Goal: Navigation & Orientation: Find specific page/section

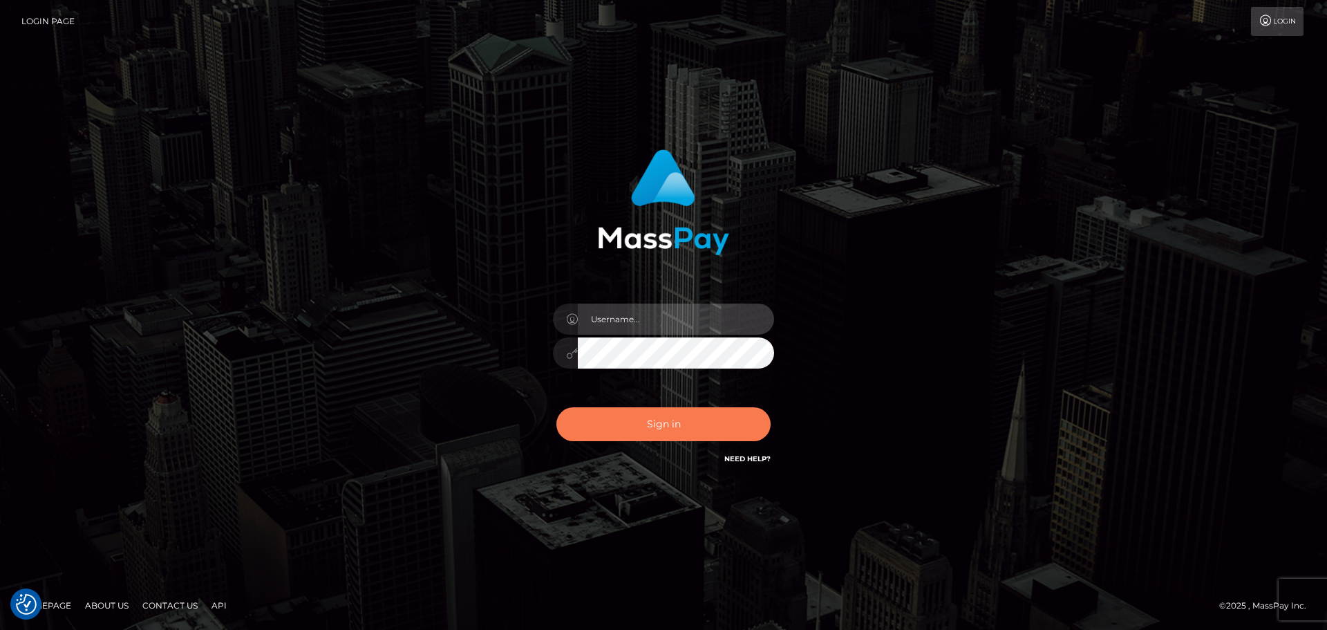
type input "vikki.jenkins"
click at [655, 422] on button "Sign in" at bounding box center [663, 424] width 214 height 34
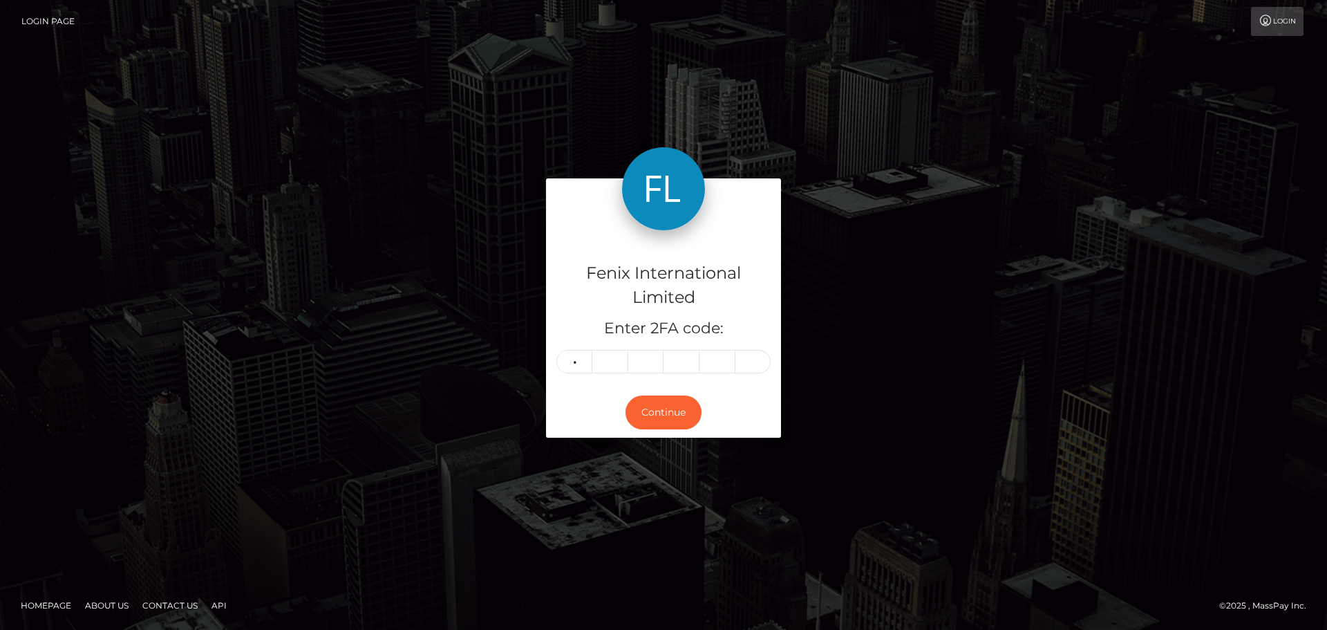
type input "5"
type input "7"
type input "5"
type input "0"
type input "6"
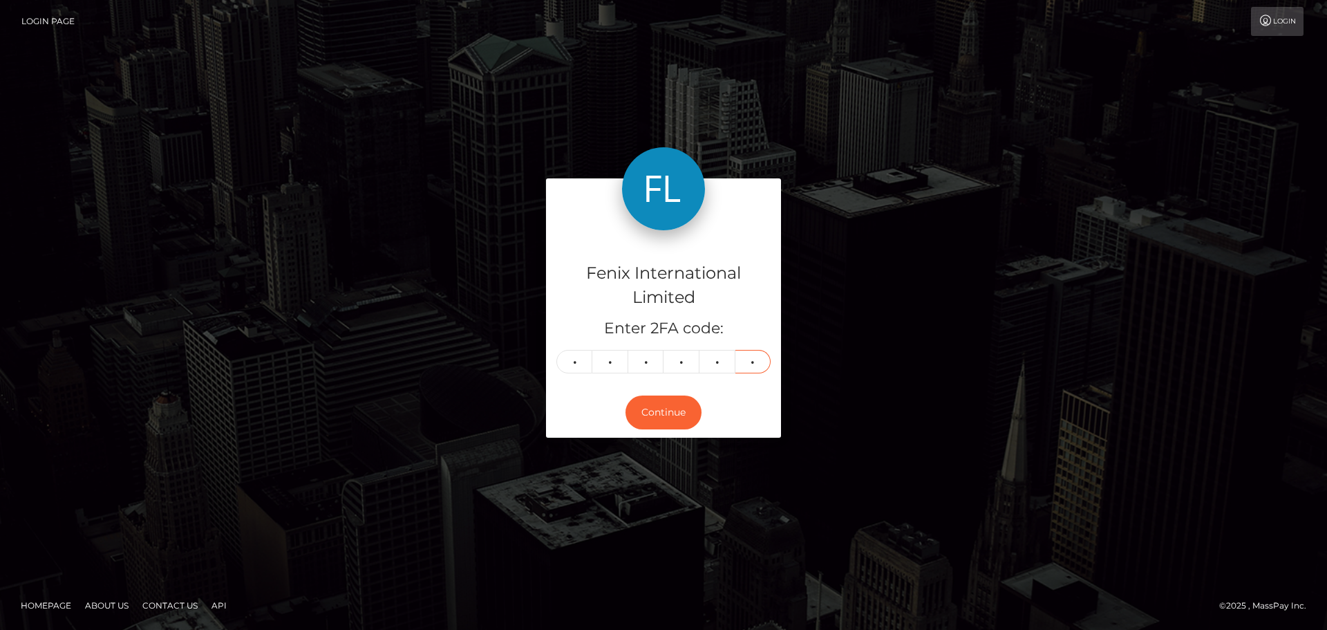
type input "5"
click at [1087, 128] on div "Fenix International Limited Enter 2FA code: 5 7 5 0 6 5 575065 Continue" at bounding box center [663, 315] width 1327 height 480
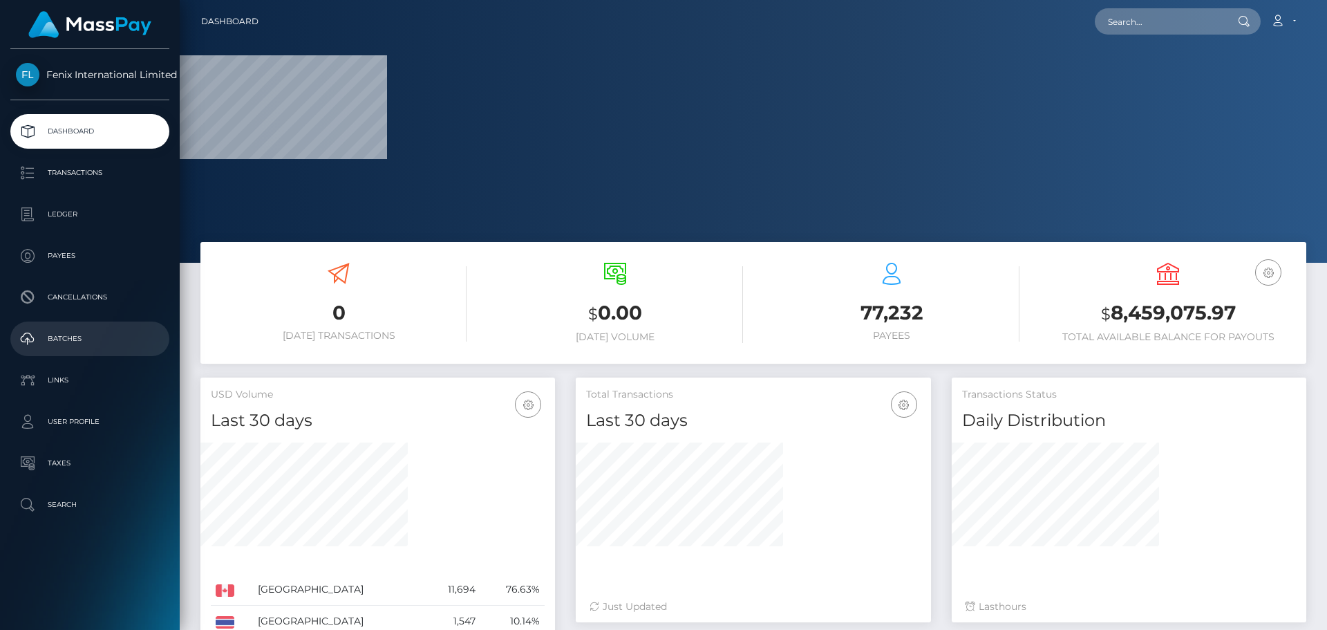
click at [66, 333] on p "Batches" at bounding box center [90, 338] width 148 height 21
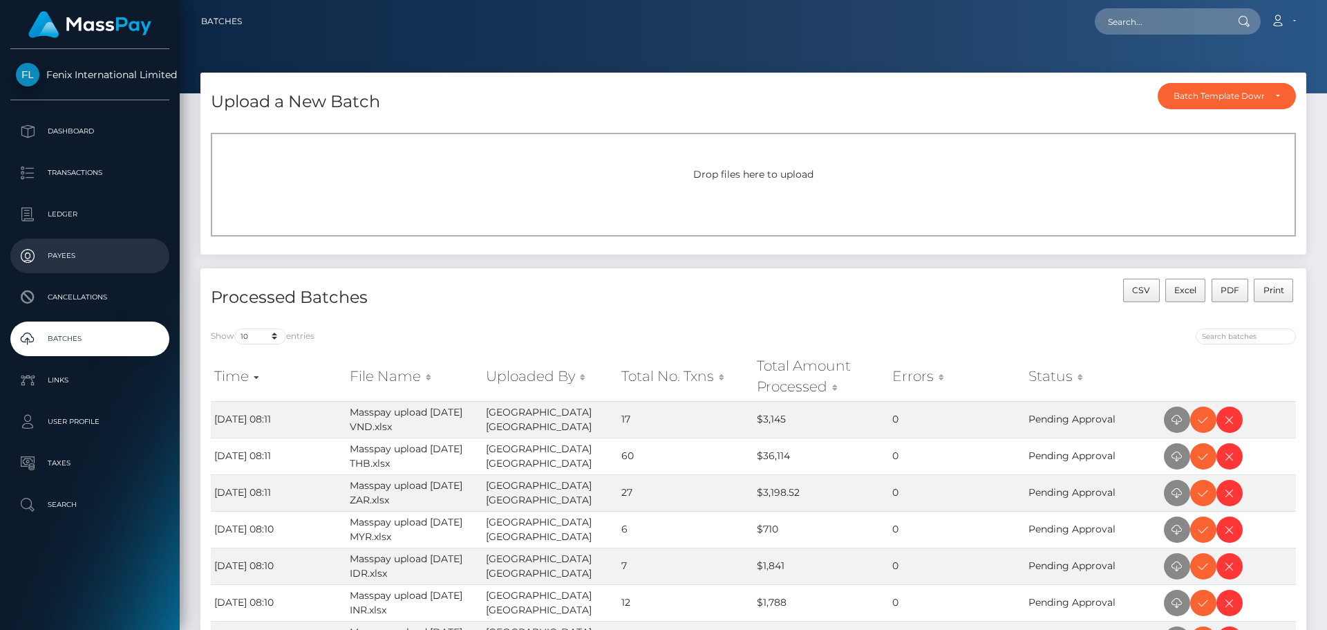
click at [59, 255] on p "Payees" at bounding box center [90, 255] width 148 height 21
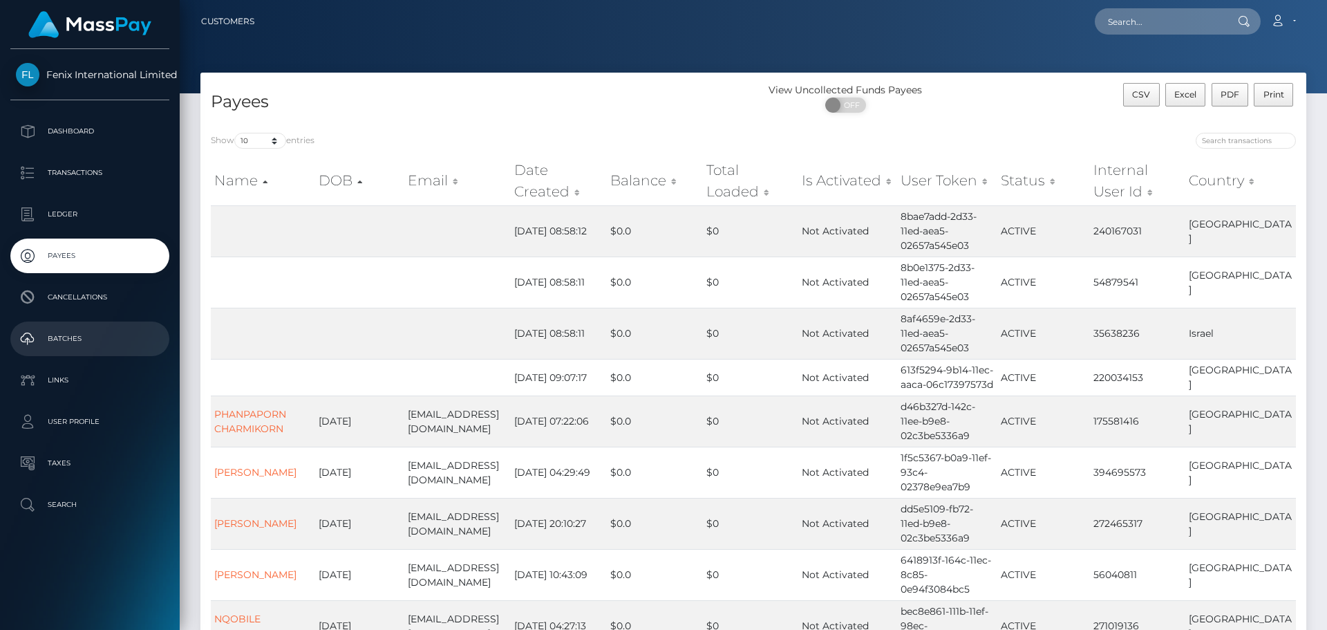
click at [68, 339] on p "Batches" at bounding box center [90, 338] width 148 height 21
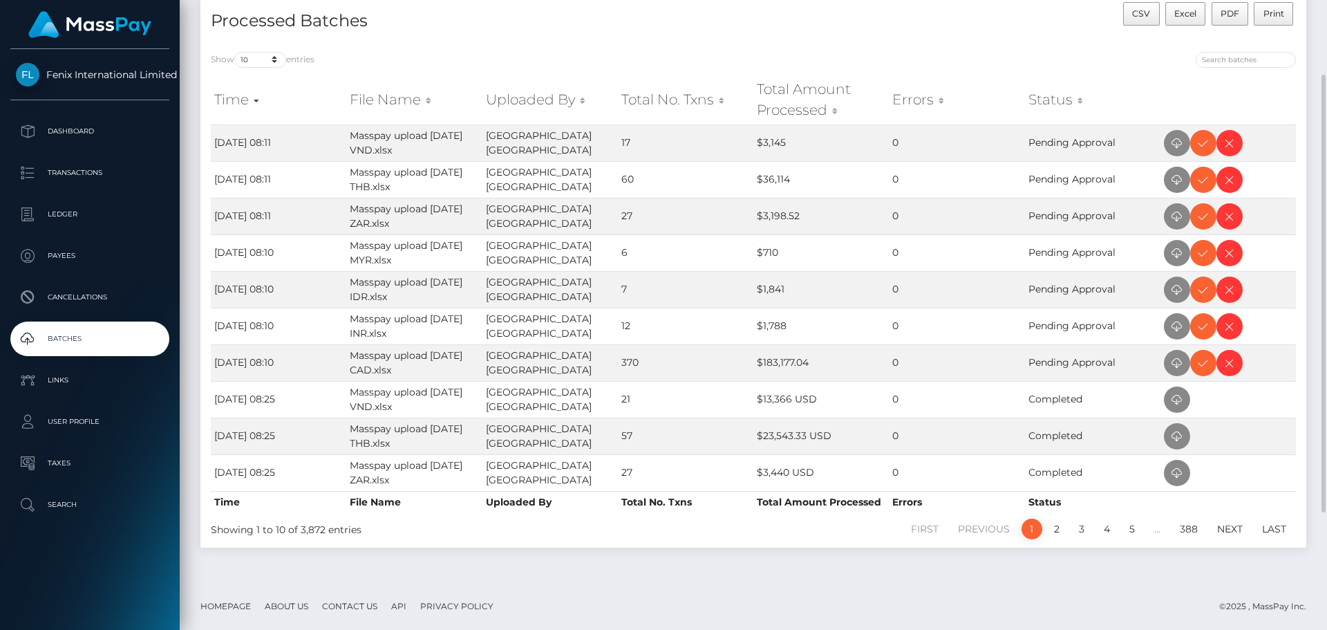
scroll to position [207, 0]
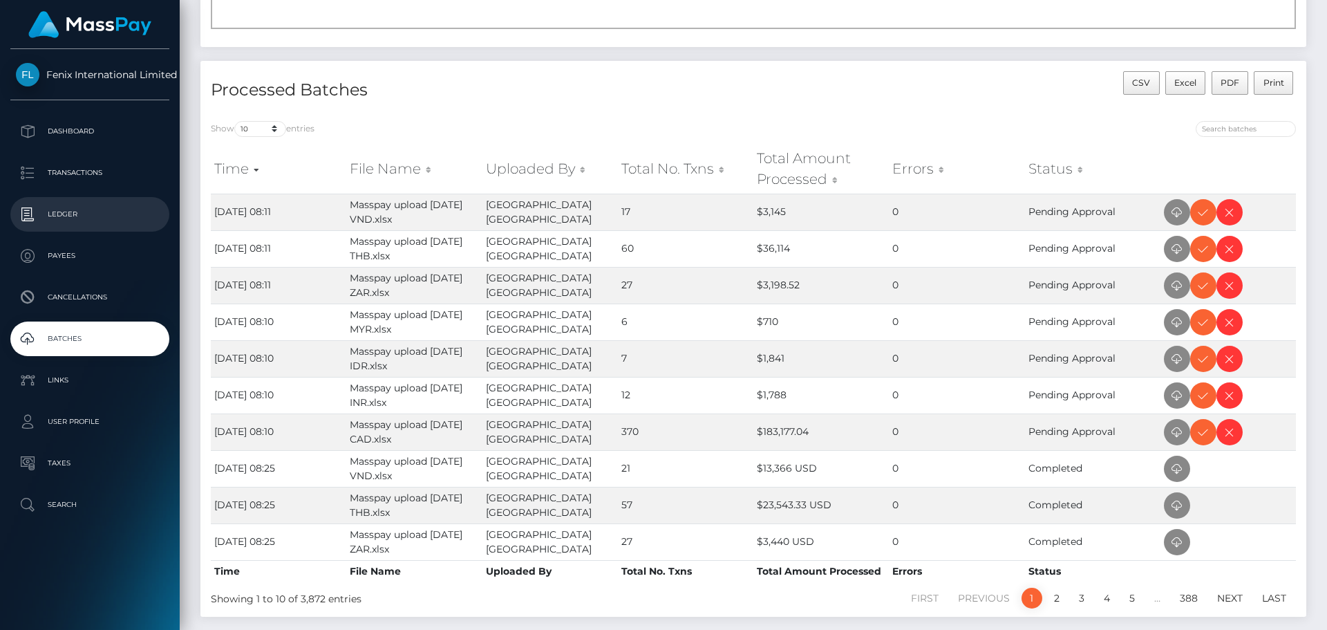
click at [86, 215] on p "Ledger" at bounding box center [90, 214] width 148 height 21
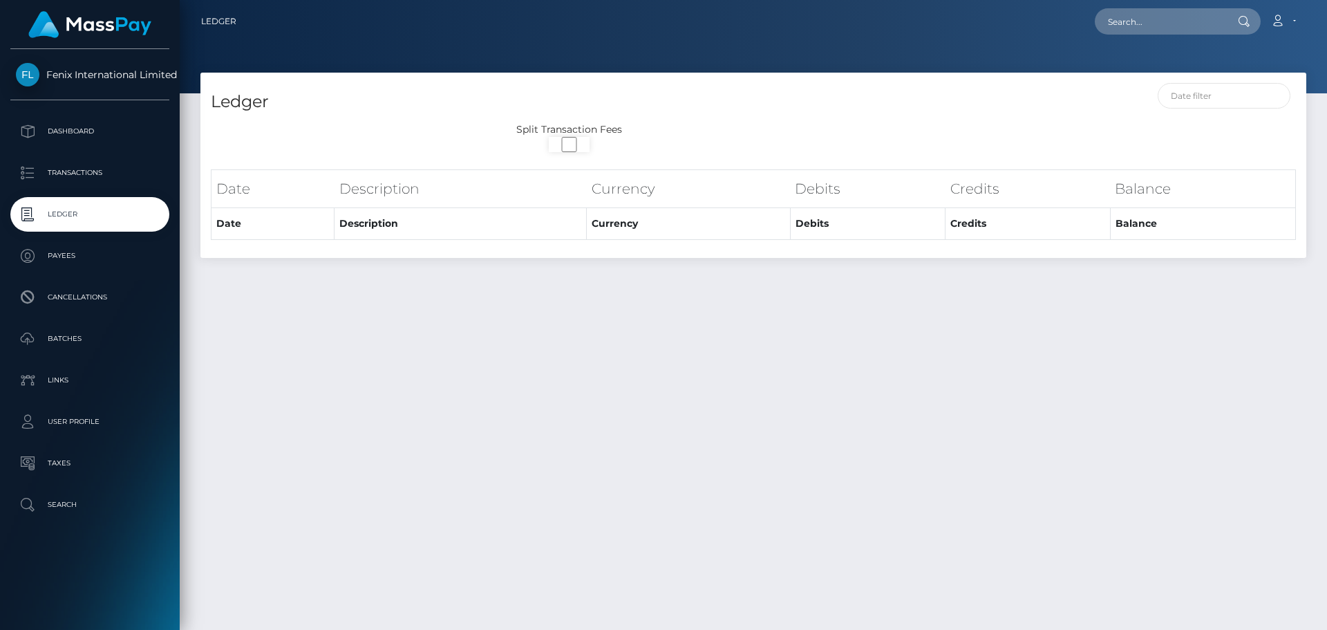
select select
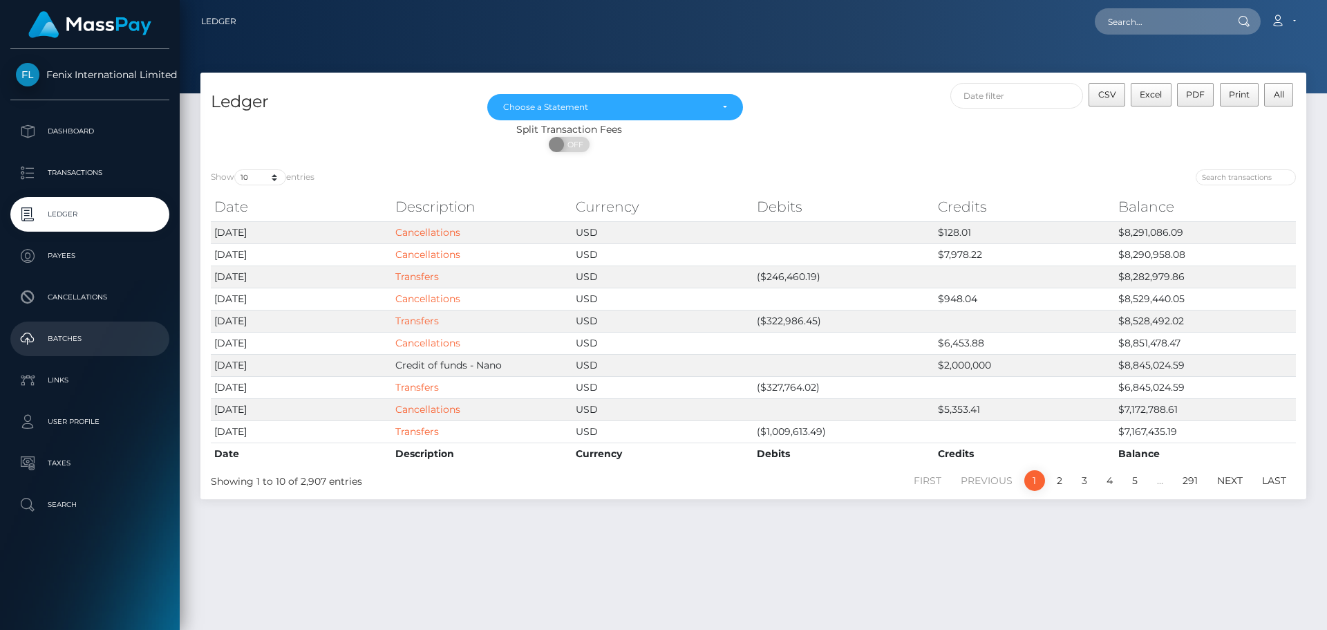
click at [64, 341] on p "Batches" at bounding box center [90, 338] width 148 height 21
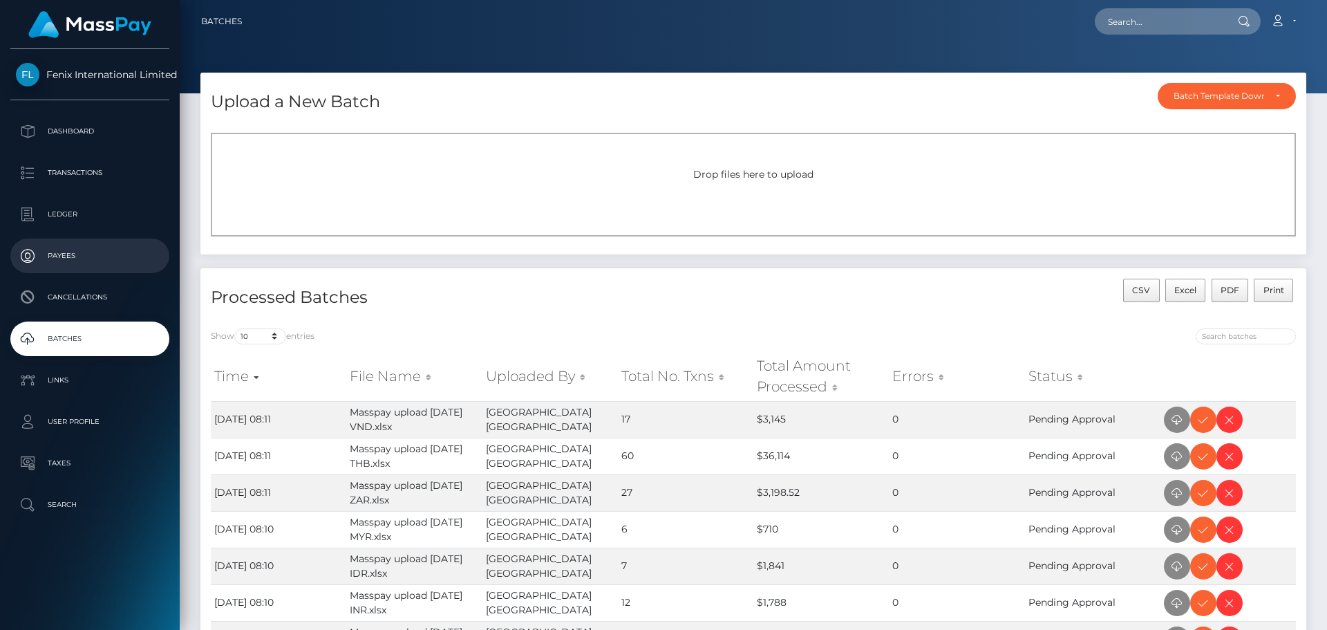
click at [60, 251] on p "Payees" at bounding box center [90, 255] width 148 height 21
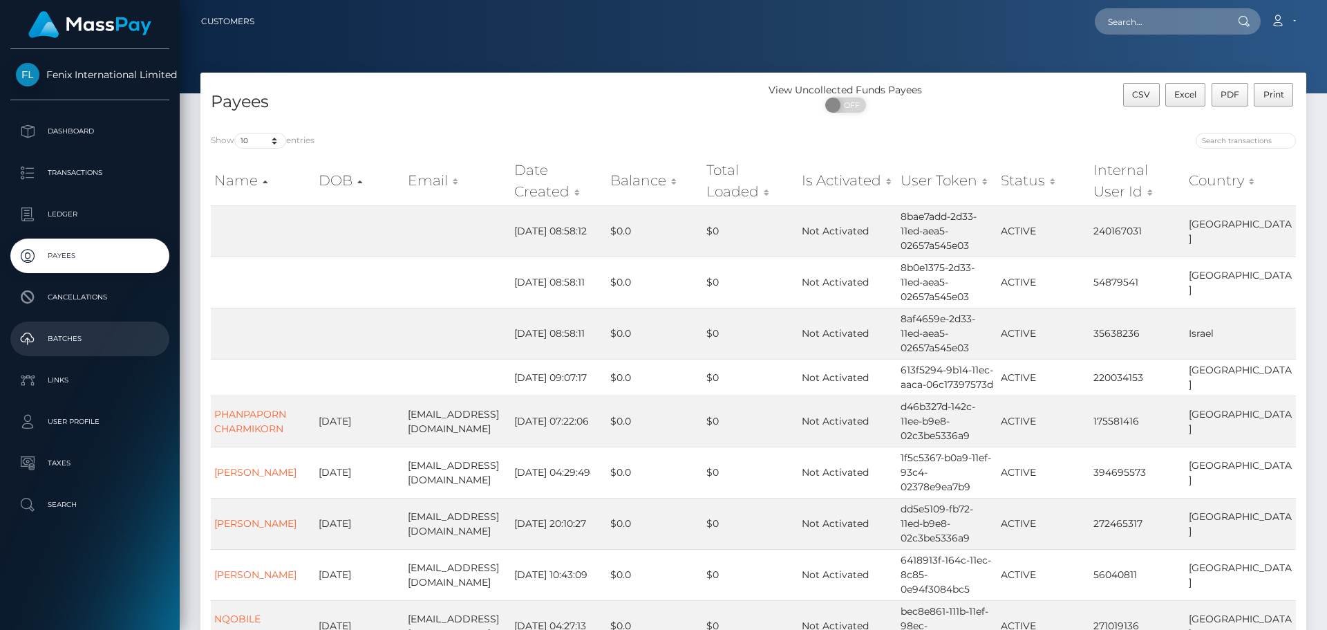
click at [76, 338] on p "Batches" at bounding box center [90, 338] width 148 height 21
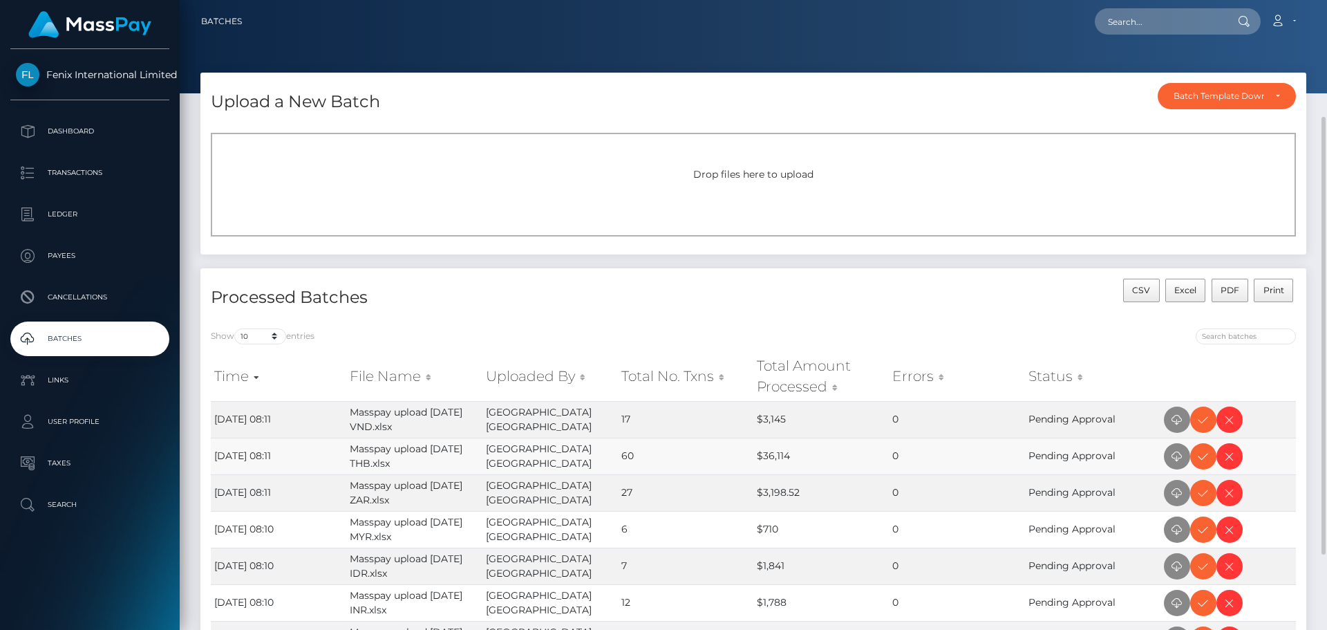
scroll to position [138, 0]
click at [95, 173] on p "Transactions" at bounding box center [90, 172] width 148 height 21
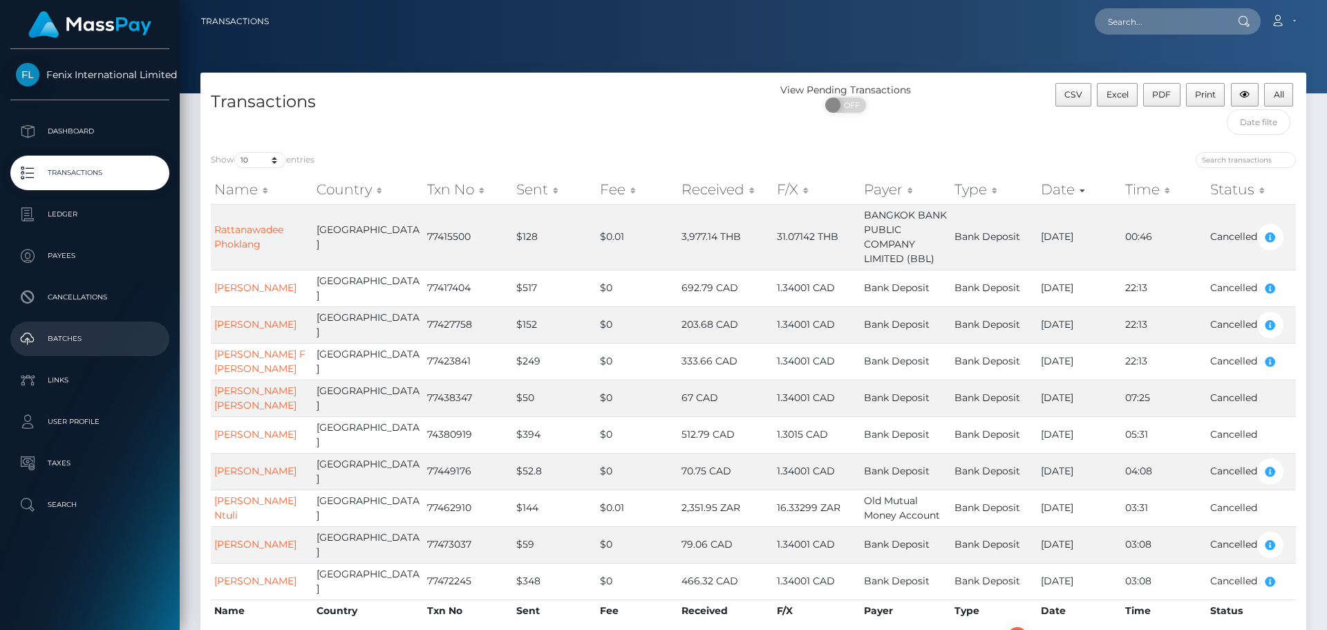
click at [68, 334] on p "Batches" at bounding box center [90, 338] width 148 height 21
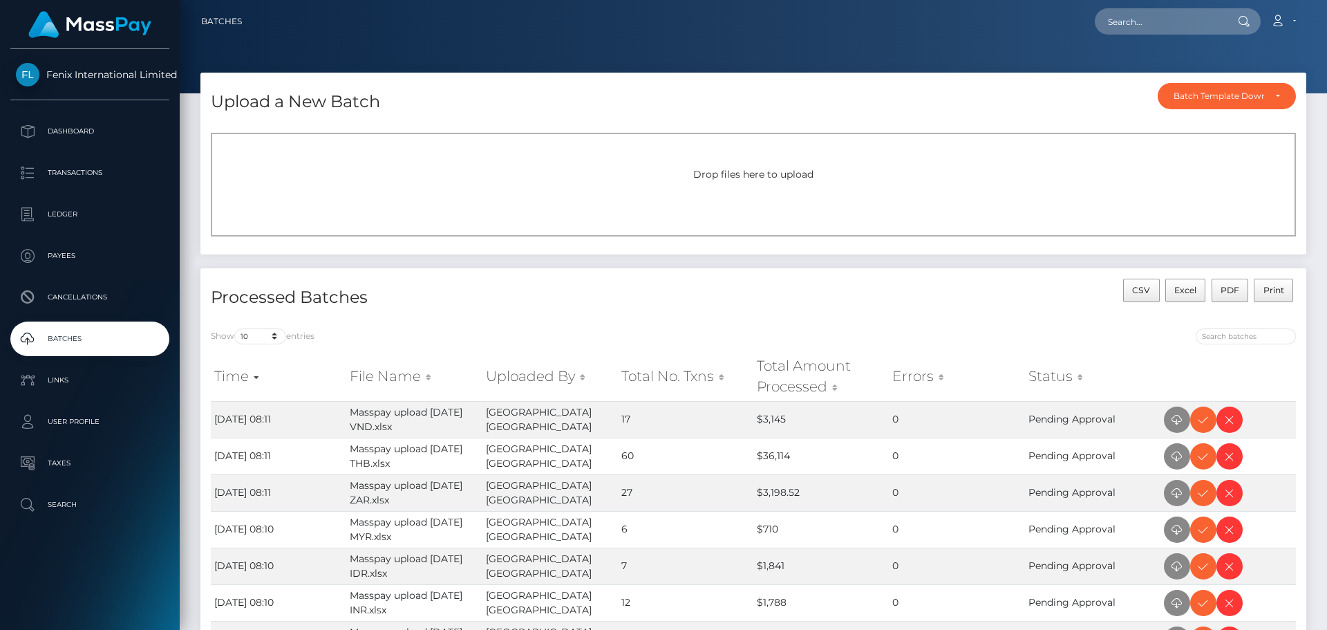
scroll to position [138, 0]
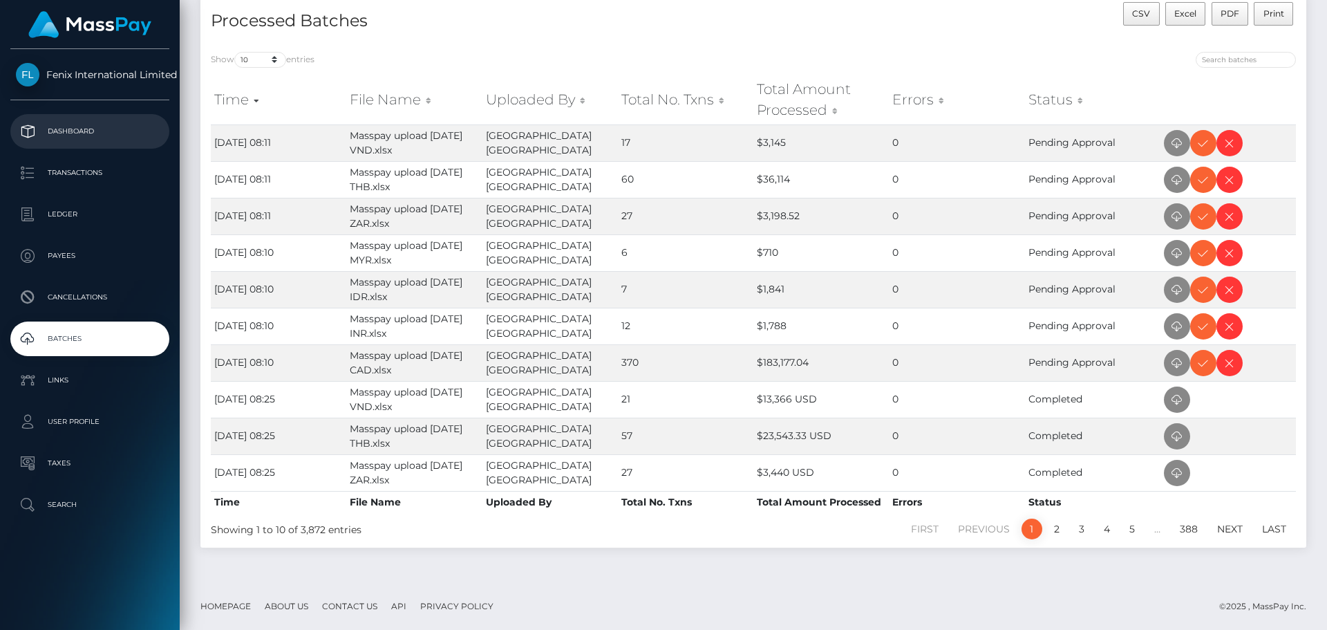
click at [71, 125] on p "Dashboard" at bounding box center [90, 131] width 148 height 21
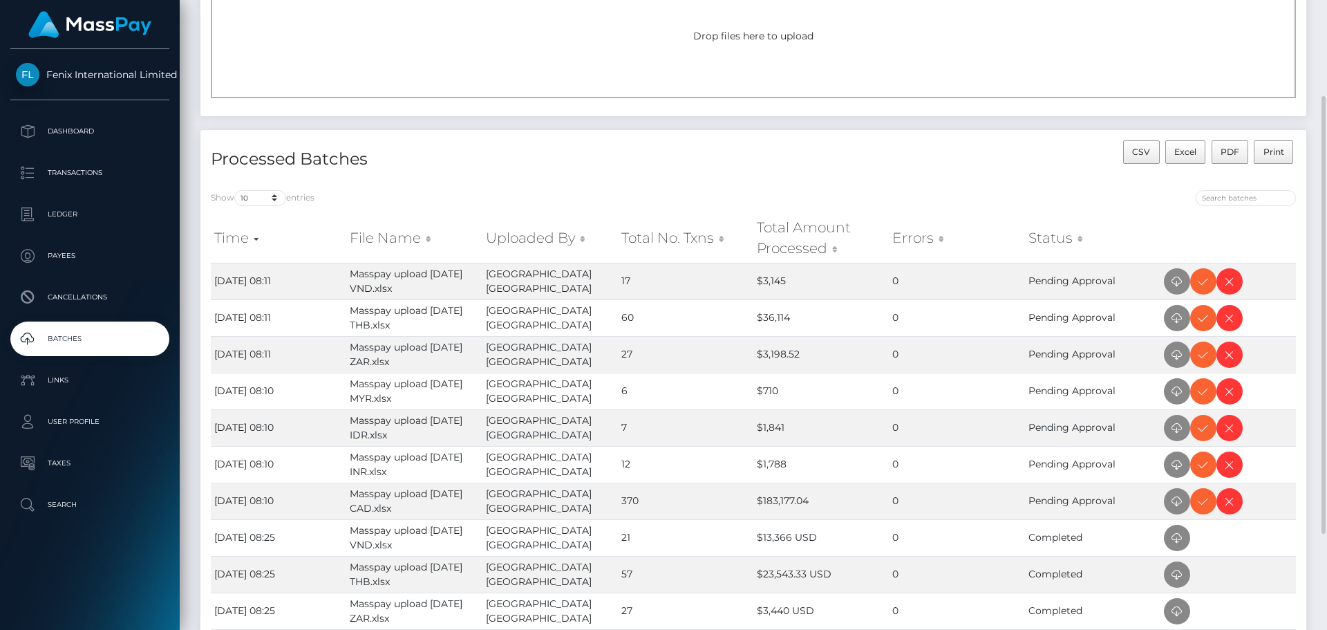
scroll to position [207, 0]
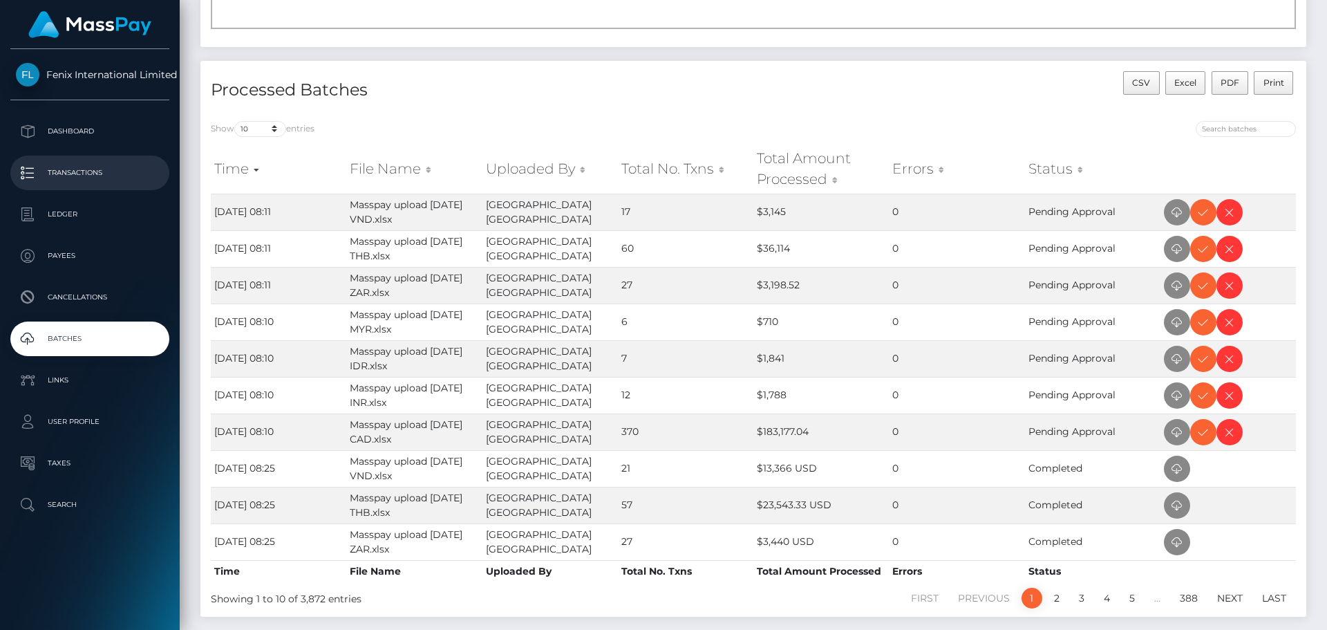
click at [75, 170] on p "Transactions" at bounding box center [90, 172] width 148 height 21
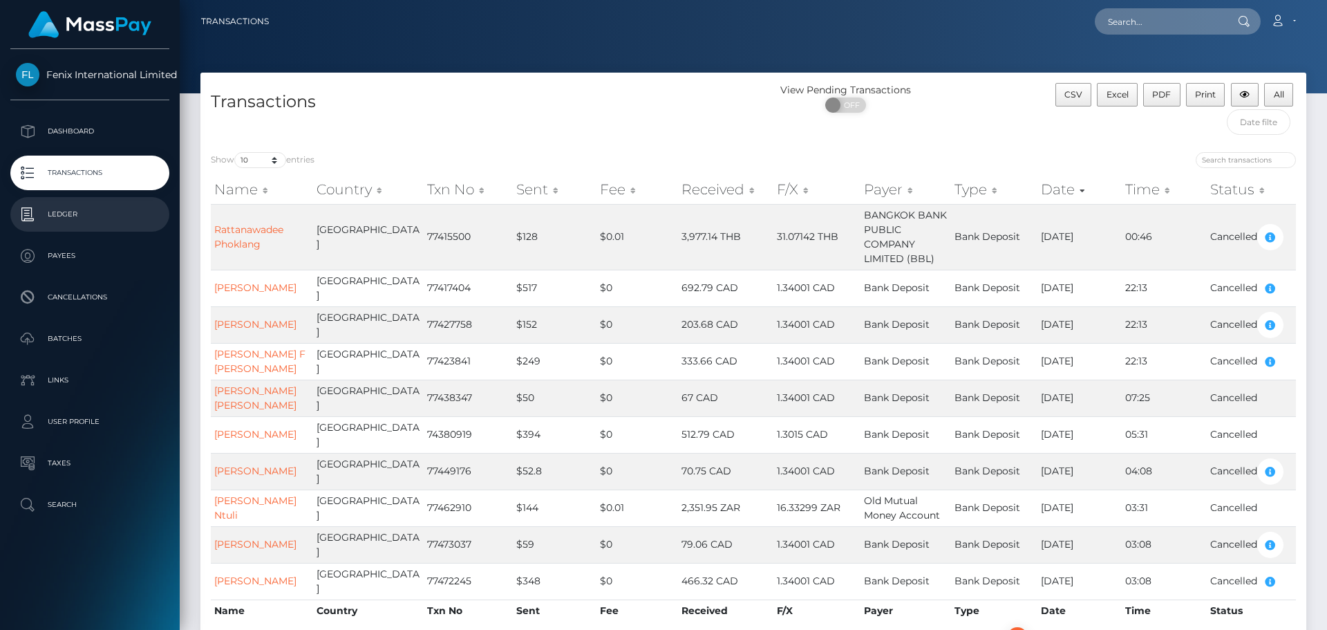
click at [65, 212] on p "Ledger" at bounding box center [90, 214] width 148 height 21
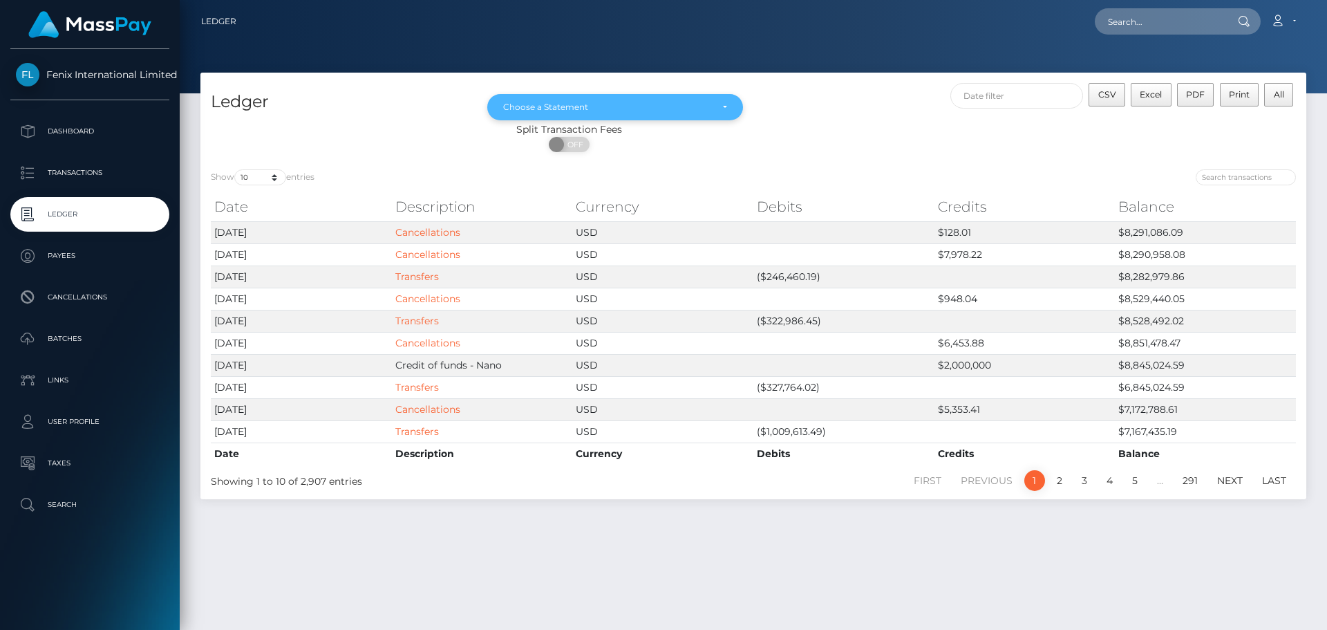
click at [728, 106] on div "Choose a Statement" at bounding box center [615, 107] width 256 height 26
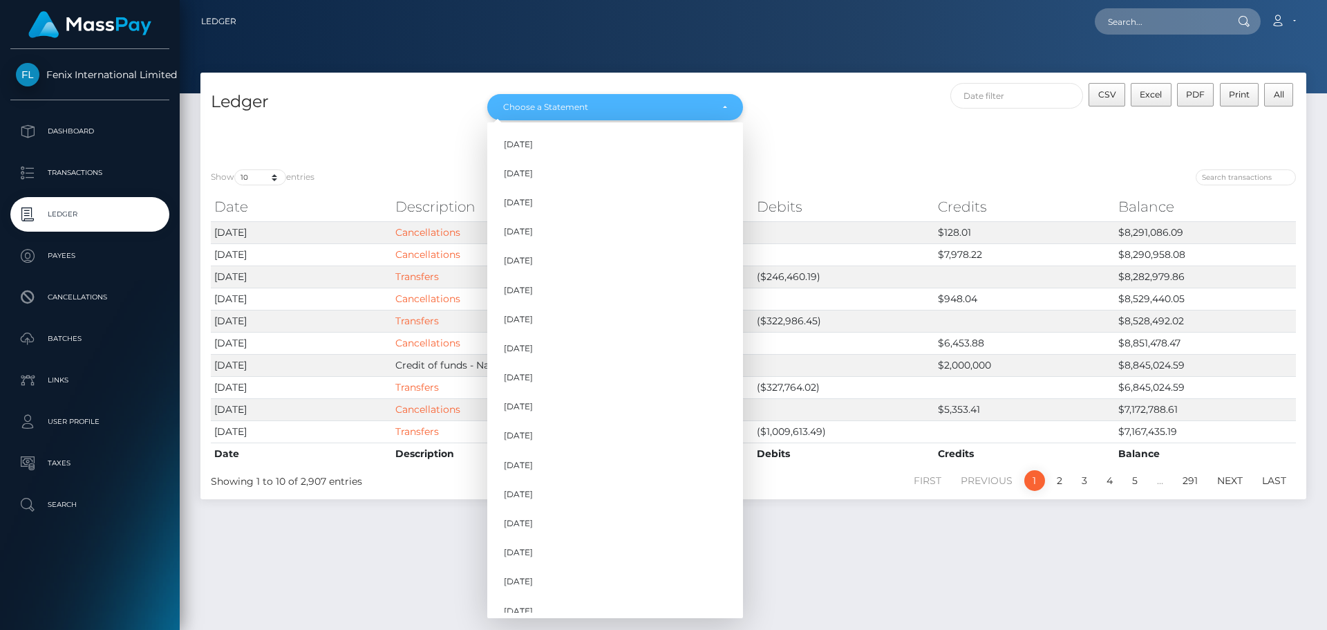
click at [728, 105] on div "Choose a Statement" at bounding box center [615, 107] width 256 height 26
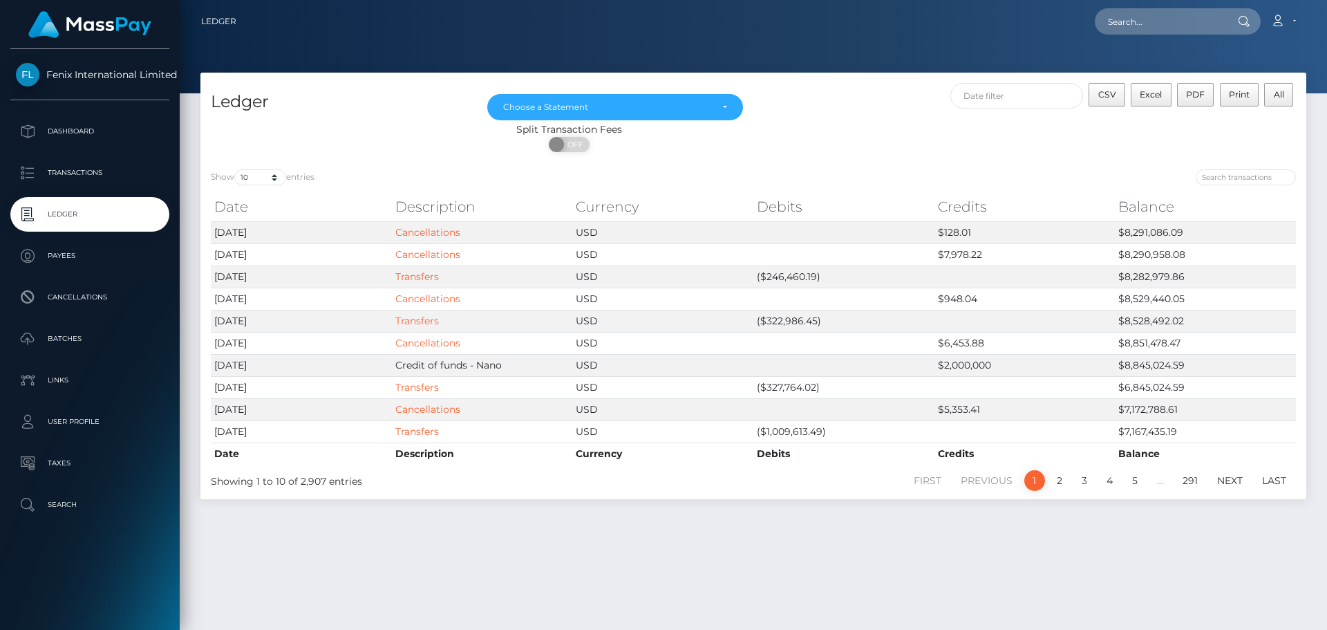
click at [829, 119] on div "CSV Excel PDF Print All" at bounding box center [1029, 102] width 553 height 39
click at [67, 333] on p "Batches" at bounding box center [90, 338] width 148 height 21
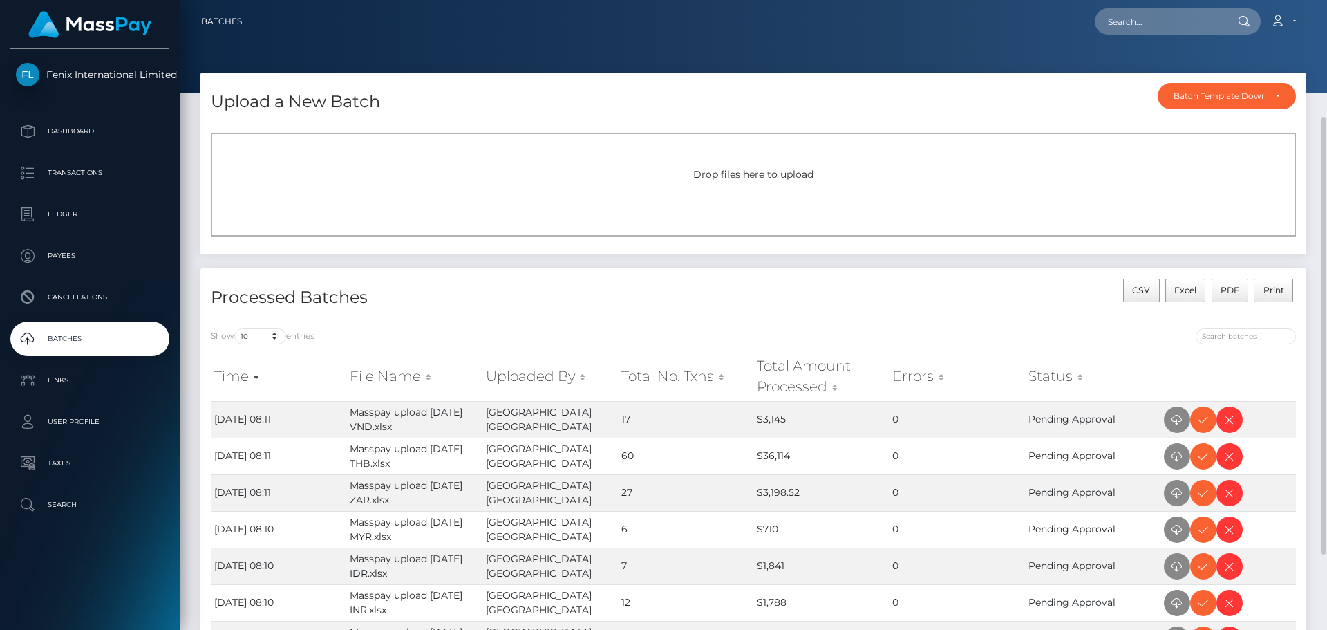
scroll to position [69, 0]
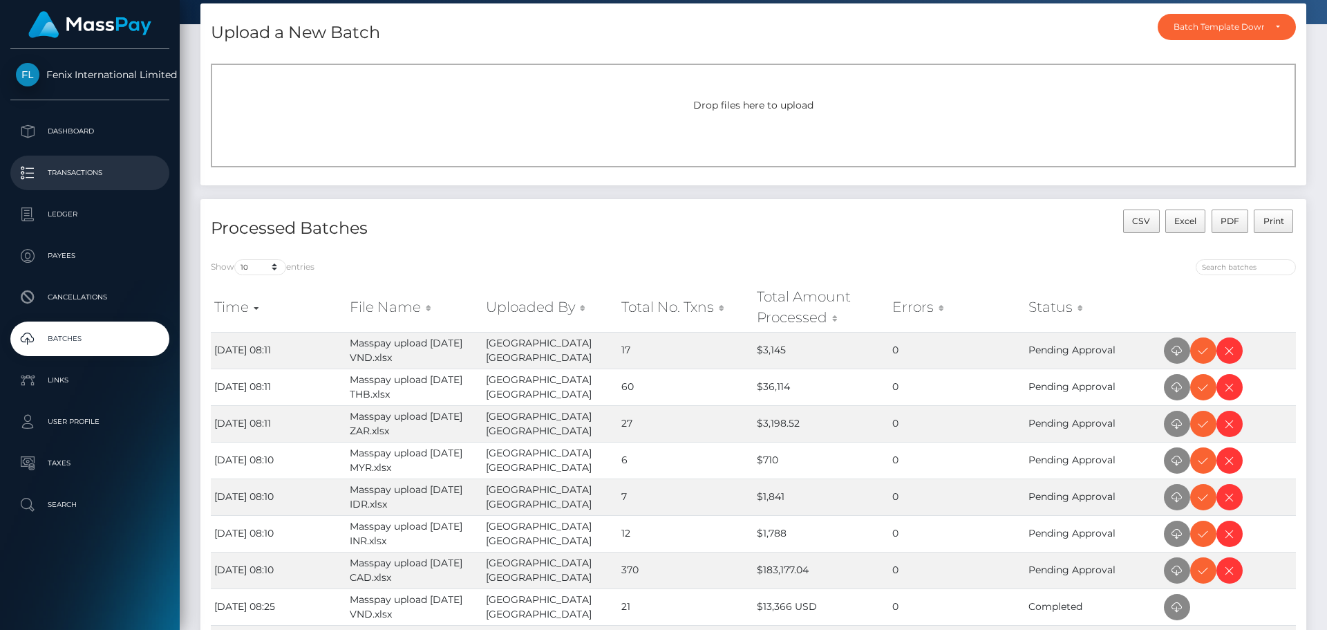
click at [75, 167] on p "Transactions" at bounding box center [90, 172] width 148 height 21
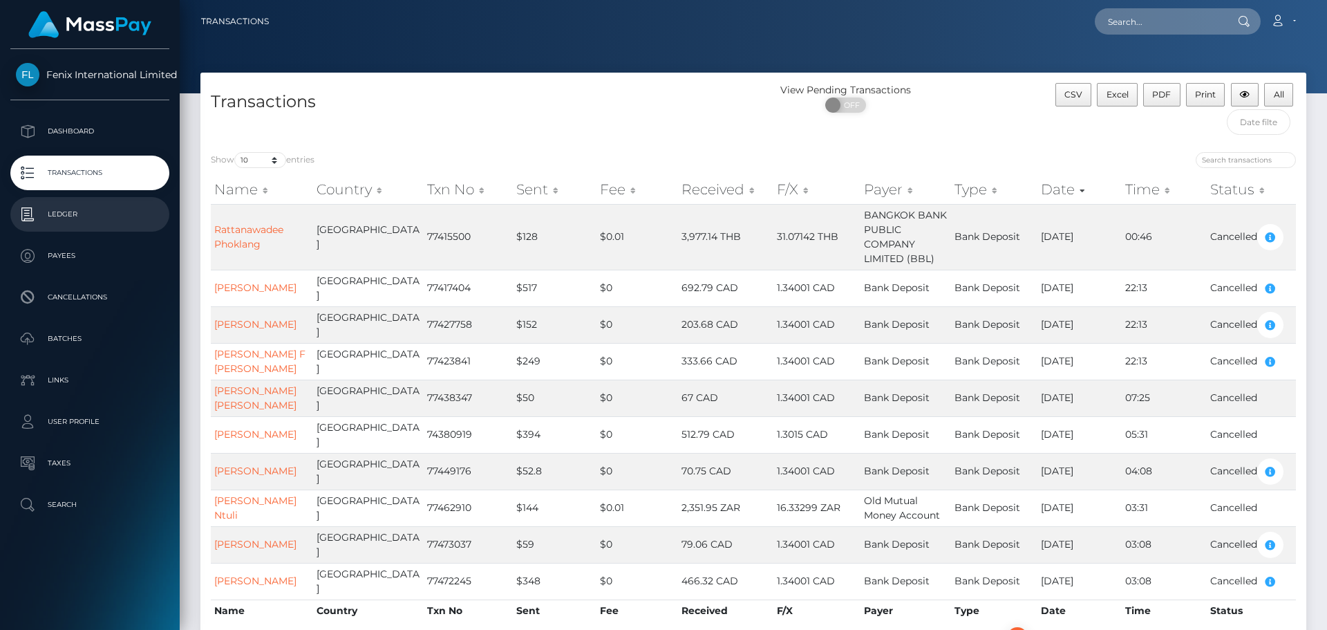
click at [84, 208] on p "Ledger" at bounding box center [90, 214] width 148 height 21
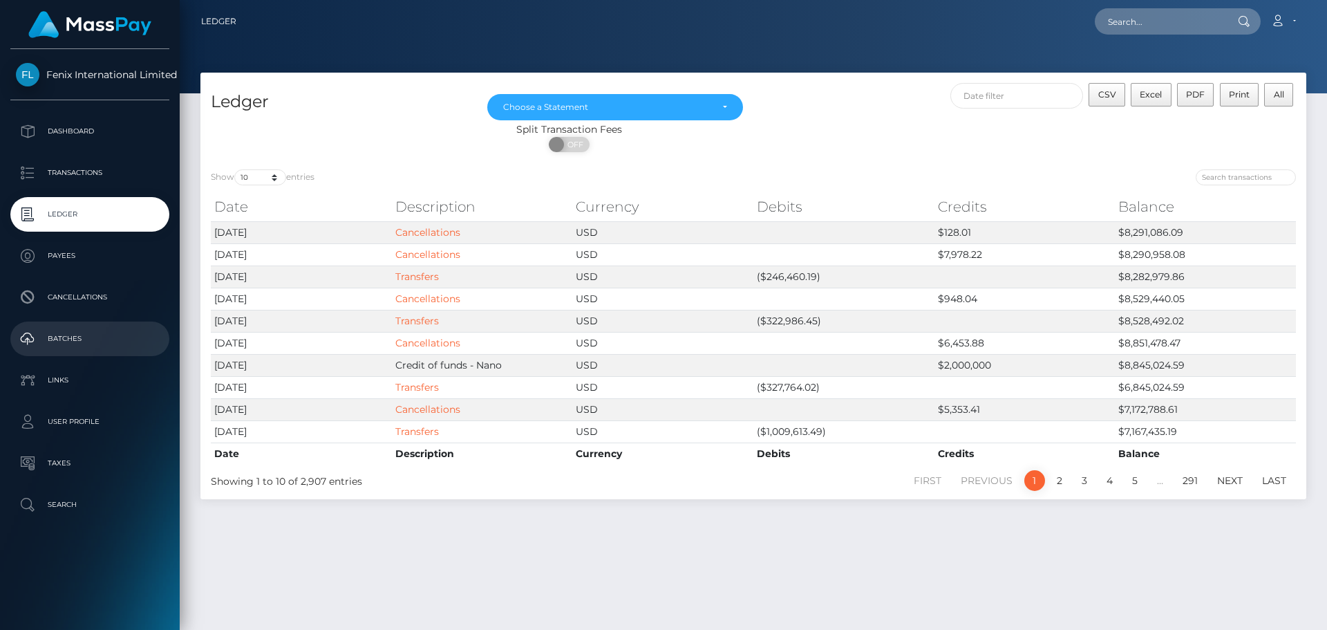
click at [72, 333] on p "Batches" at bounding box center [90, 338] width 148 height 21
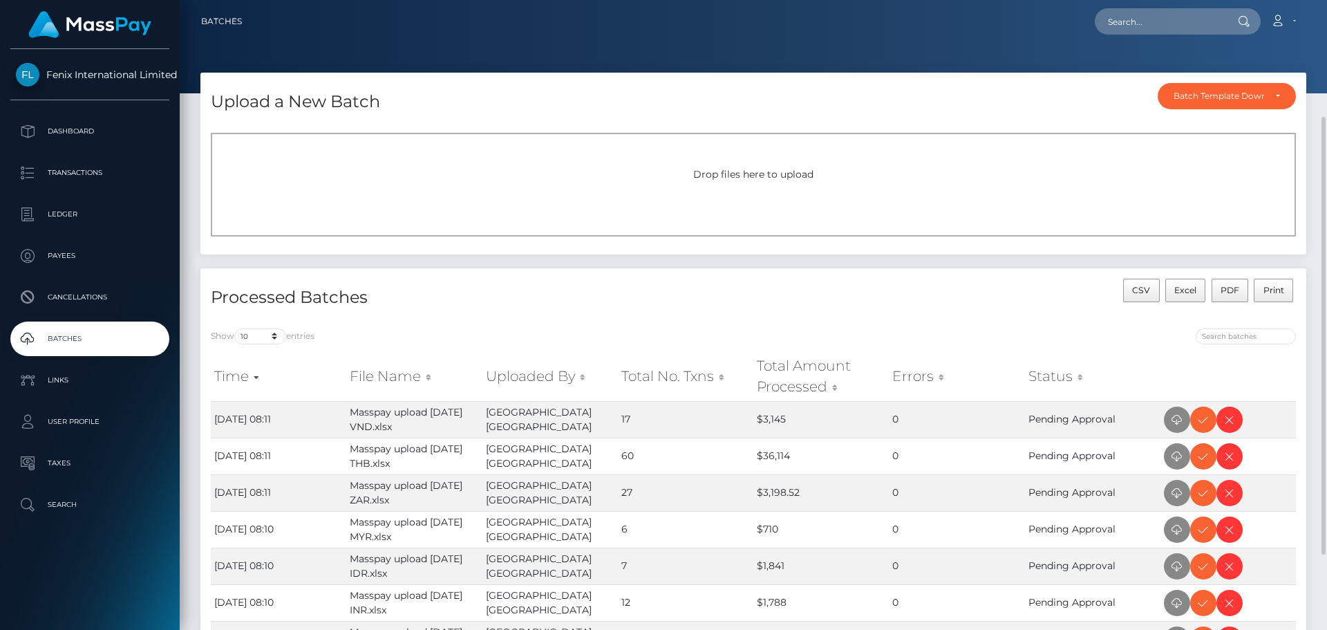
scroll to position [138, 0]
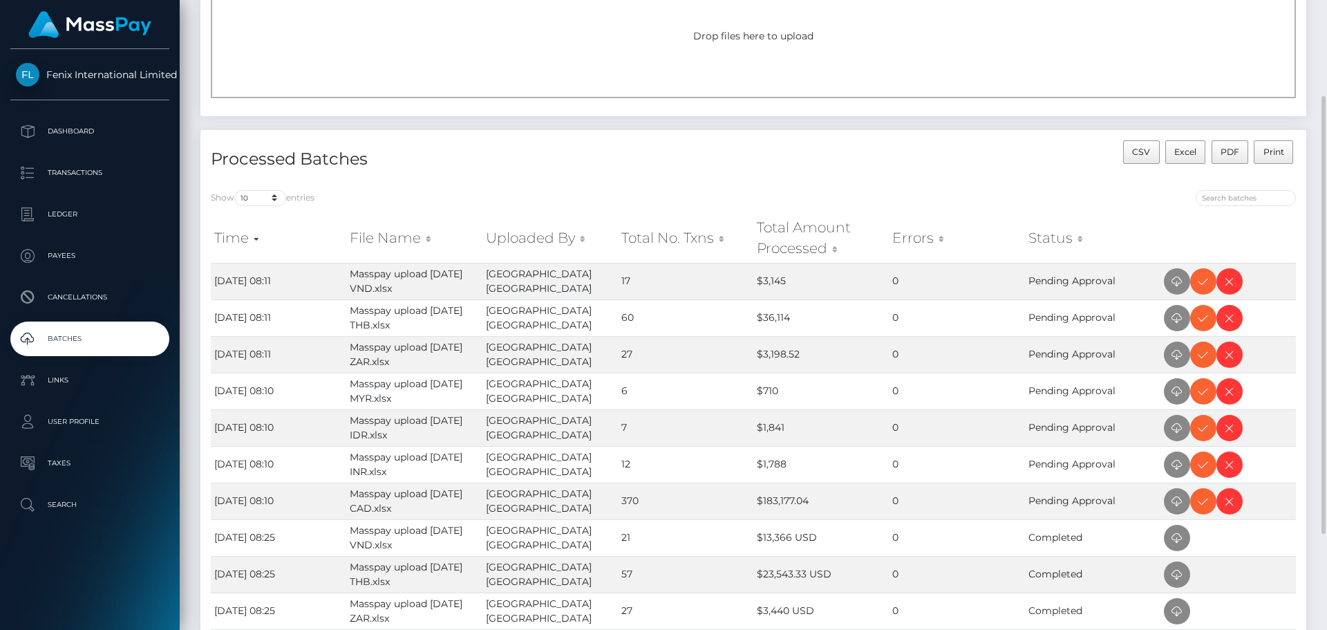
click at [905, 165] on div "CSV Excel PDF Print" at bounding box center [1029, 159] width 553 height 39
click at [75, 214] on p "Ledger" at bounding box center [90, 214] width 148 height 21
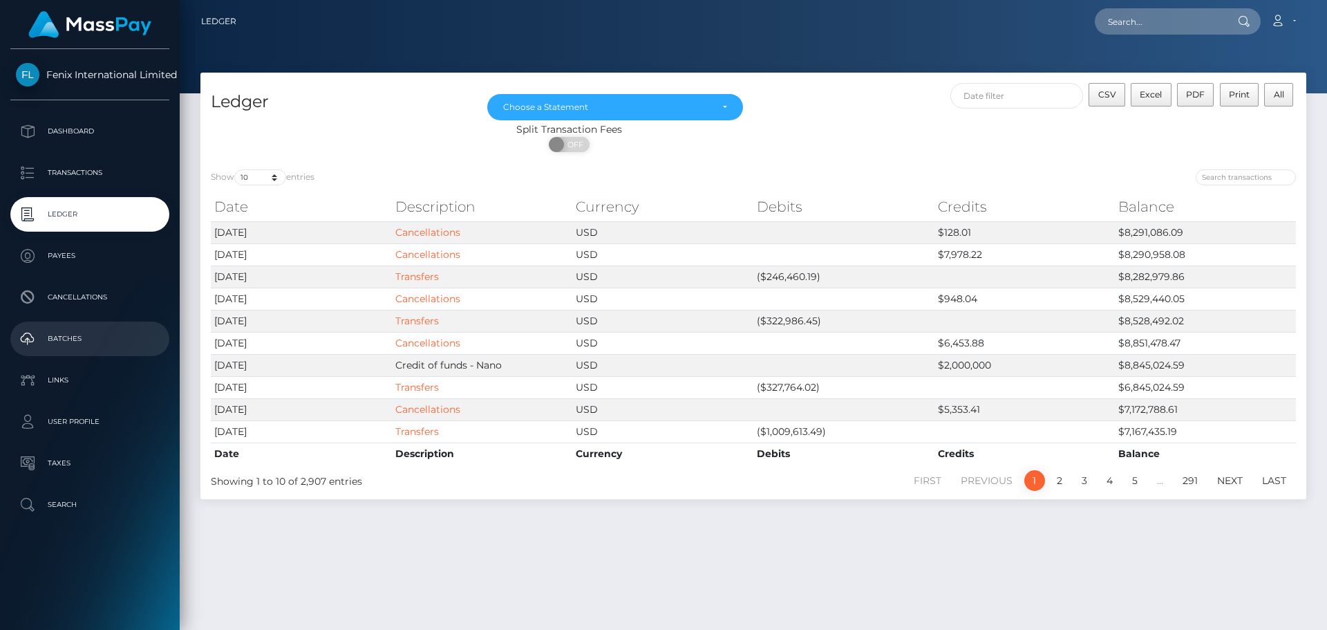
click at [64, 337] on p "Batches" at bounding box center [90, 338] width 148 height 21
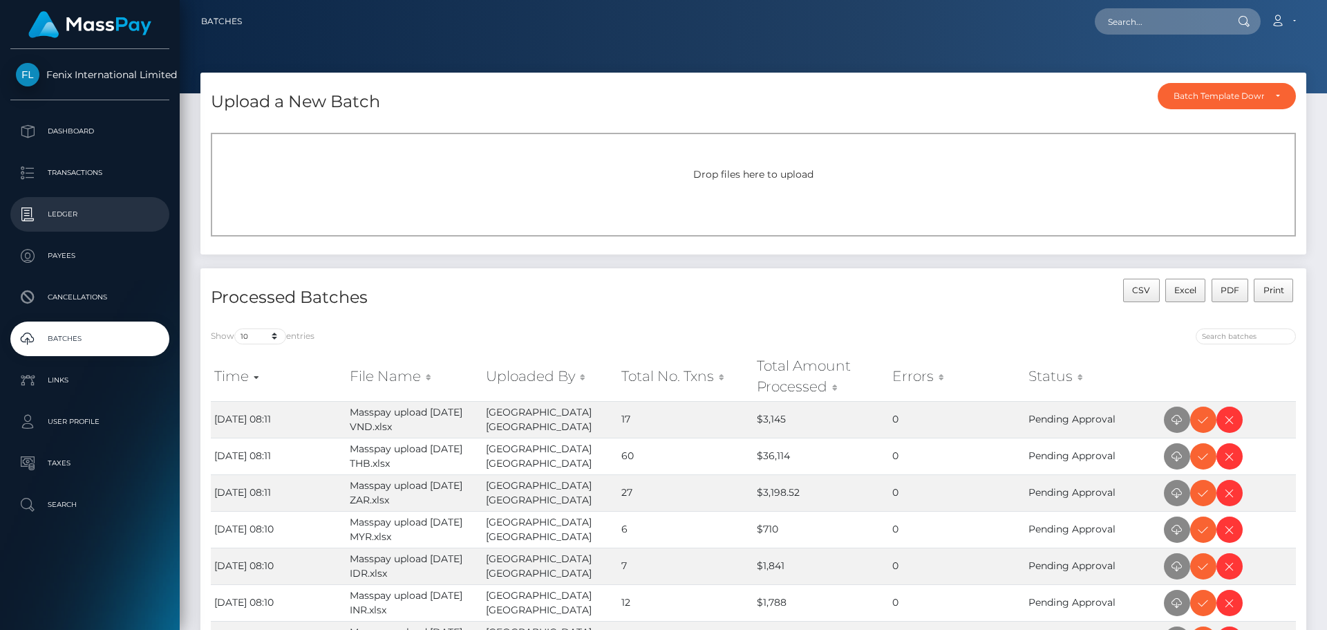
click at [75, 210] on p "Ledger" at bounding box center [90, 214] width 148 height 21
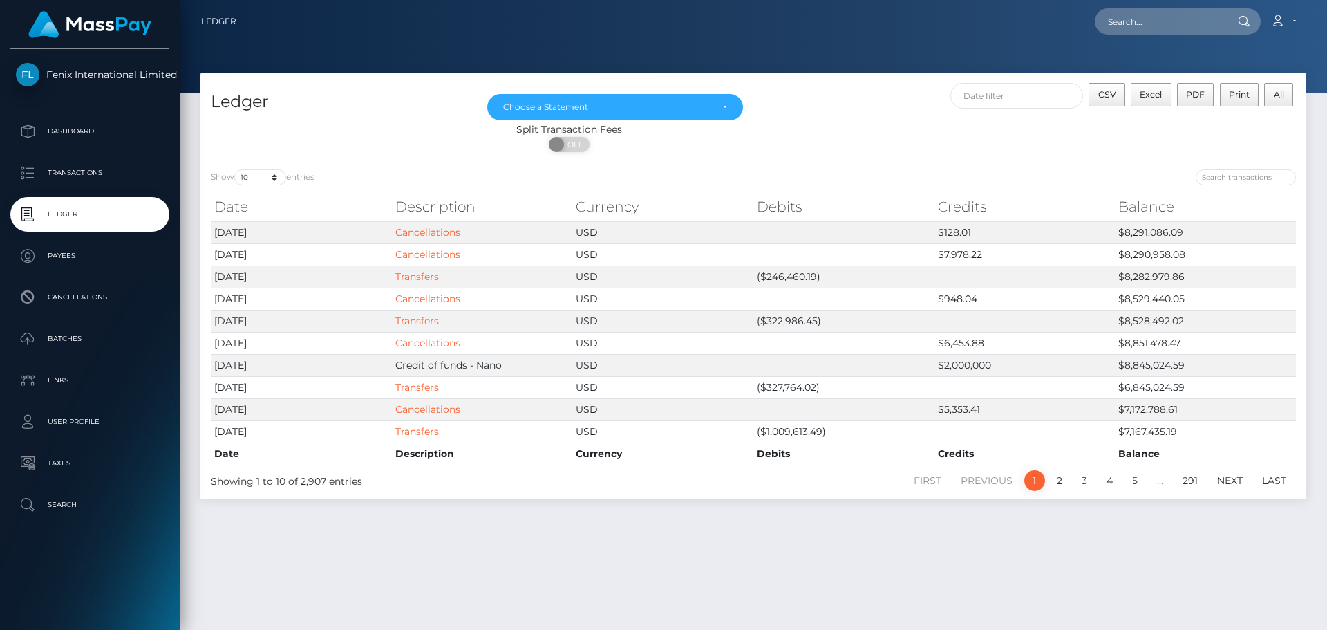
click at [692, 572] on div "Ledger [DATE] [DATE] [DATE] [DATE] [DATE] [DATE] [DATE] [DATE] [DATE] [DATE] [D…" at bounding box center [753, 345] width 1147 height 545
click at [84, 337] on p "Batches" at bounding box center [90, 338] width 148 height 21
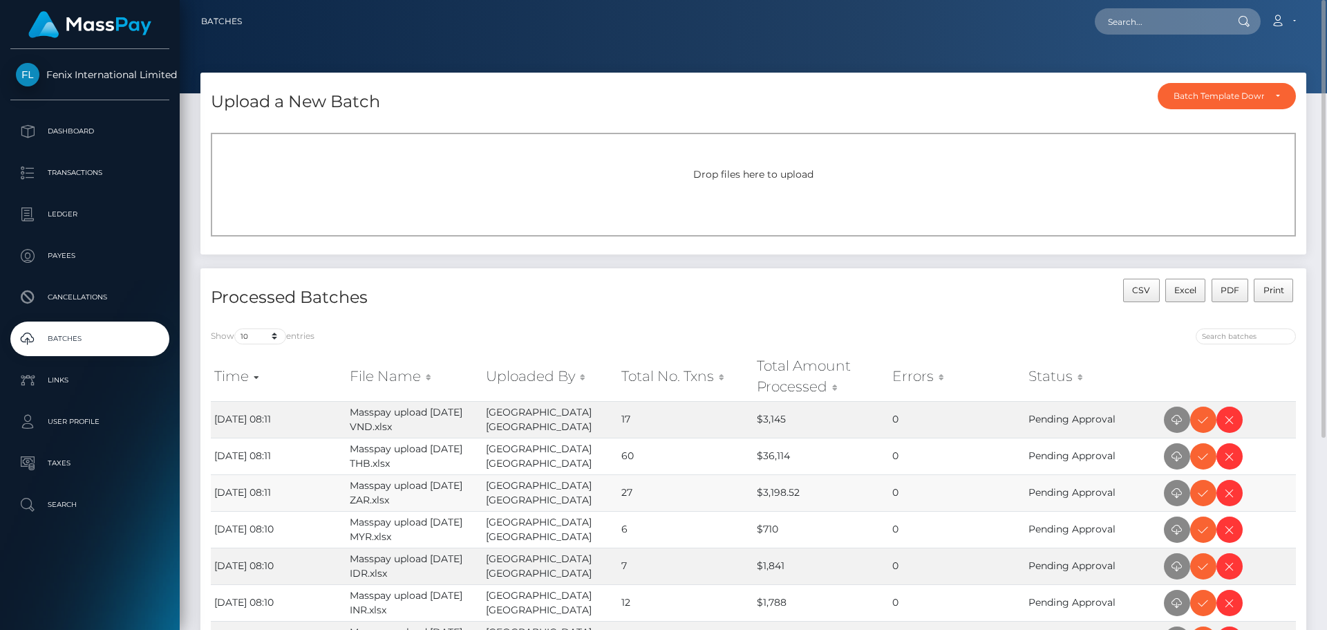
scroll to position [138, 0]
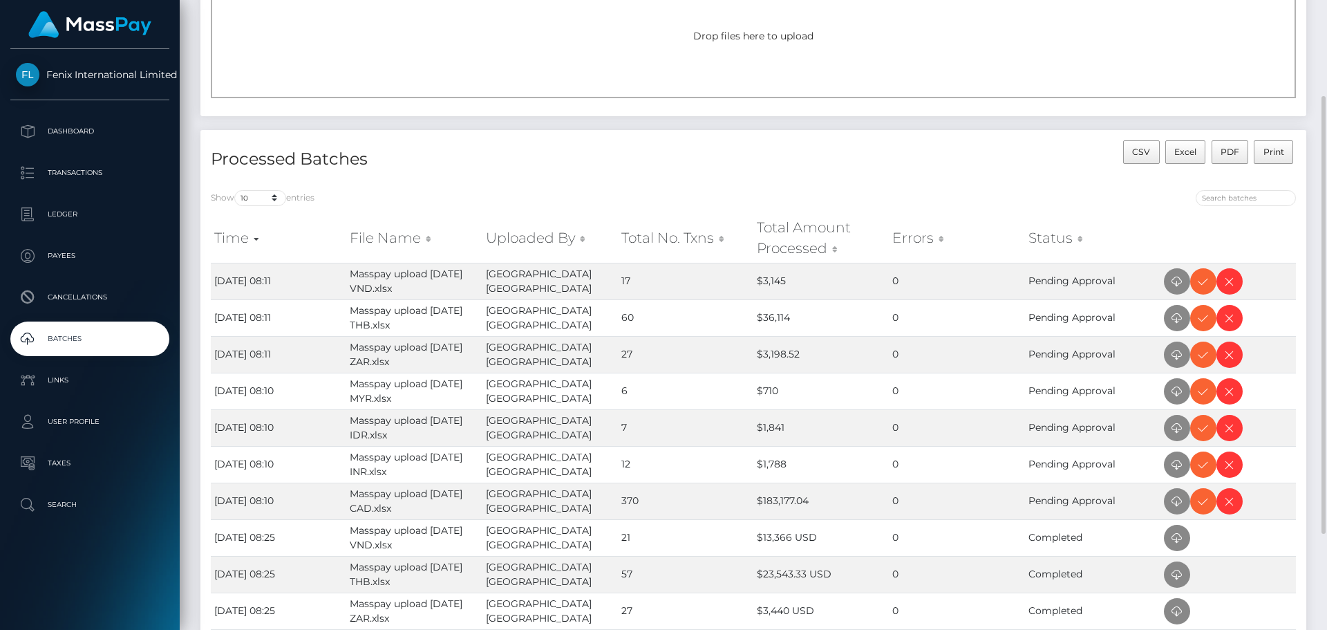
click at [743, 161] on div "Processed Batches" at bounding box center [476, 159] width 553 height 39
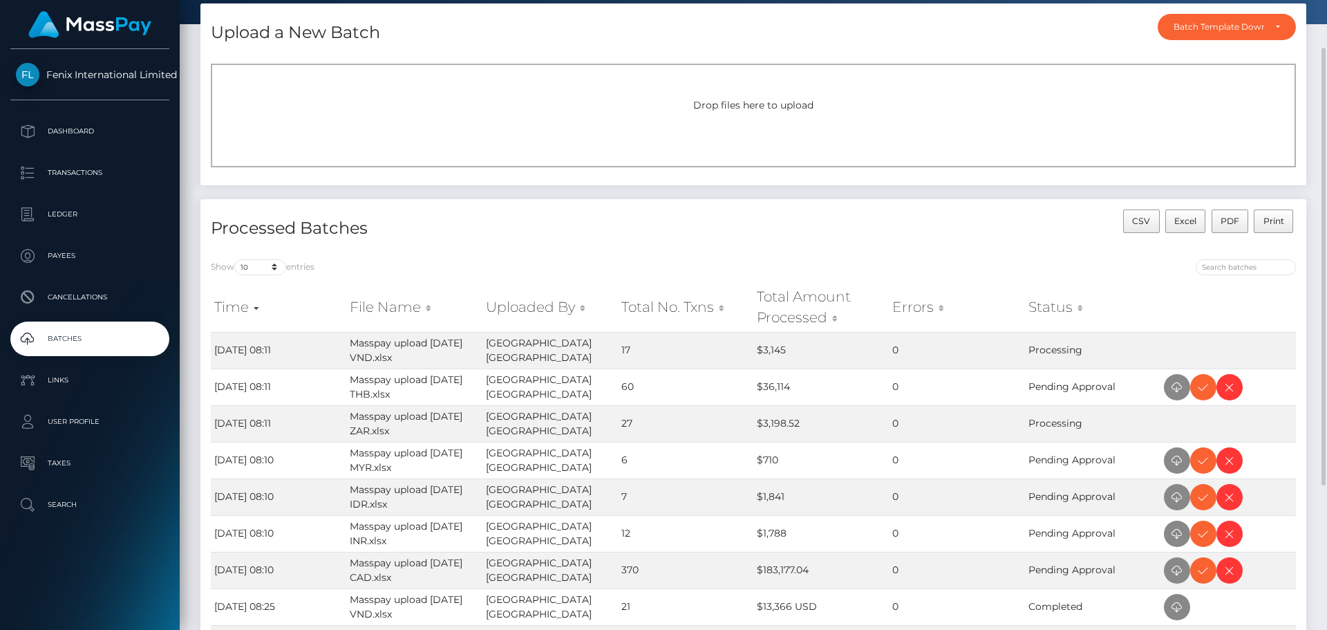
scroll to position [138, 0]
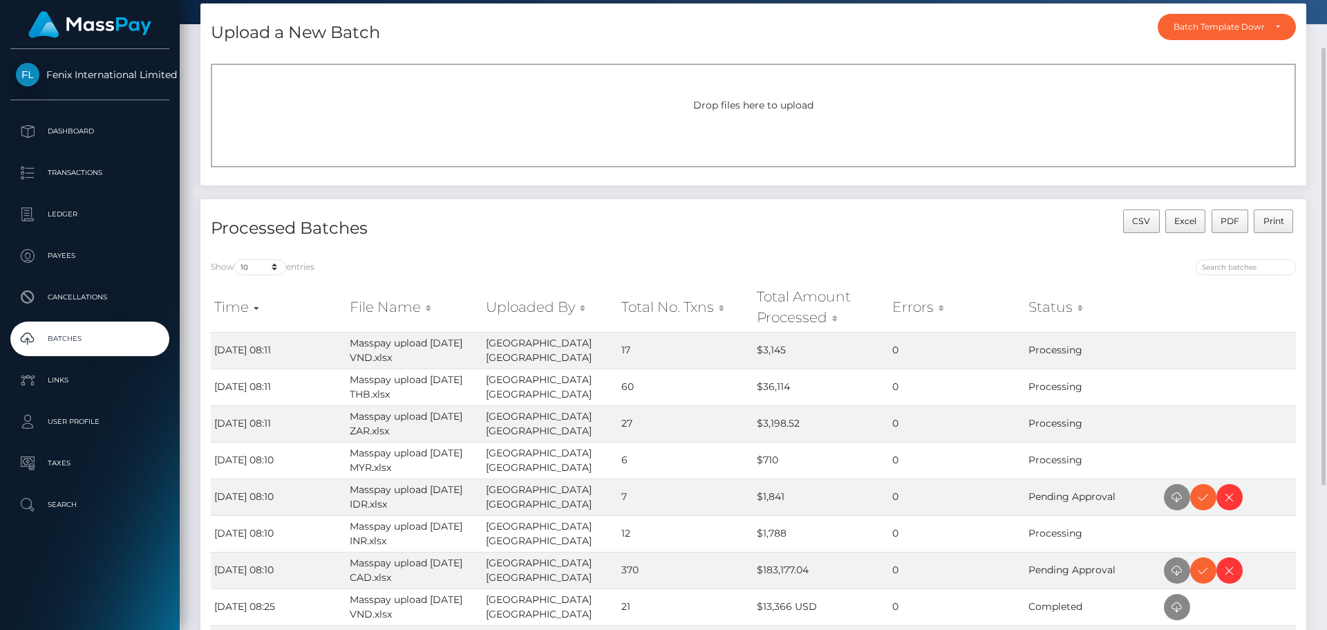
scroll to position [138, 0]
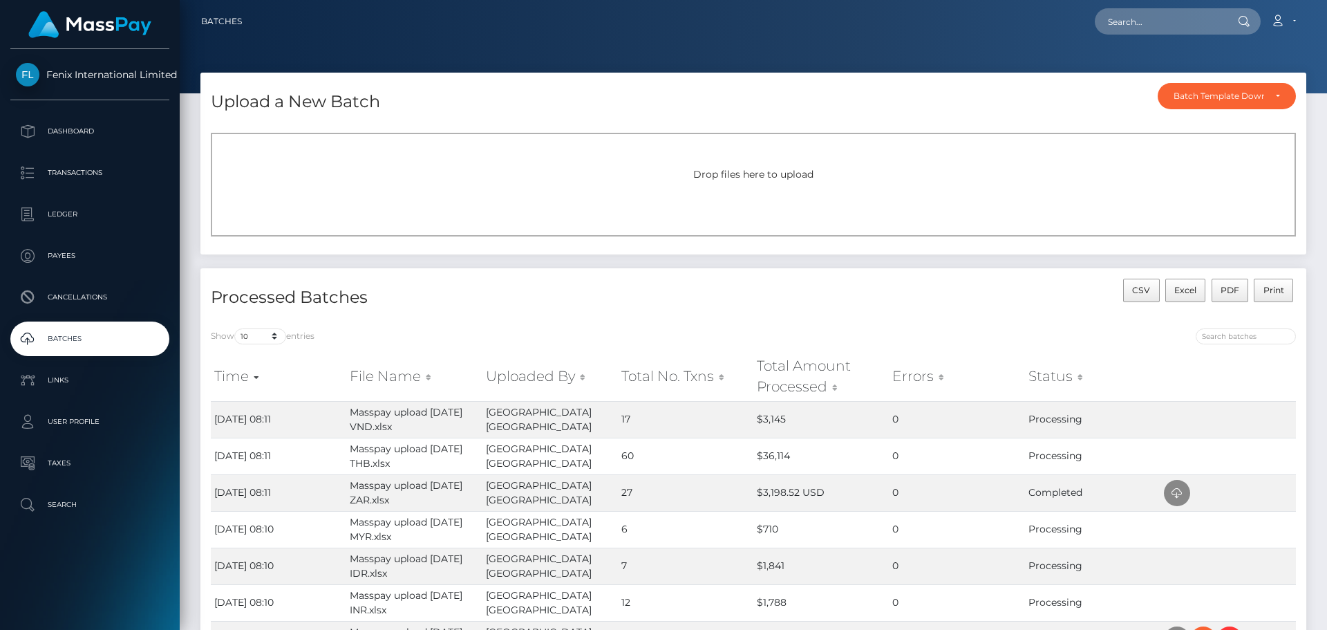
scroll to position [138, 0]
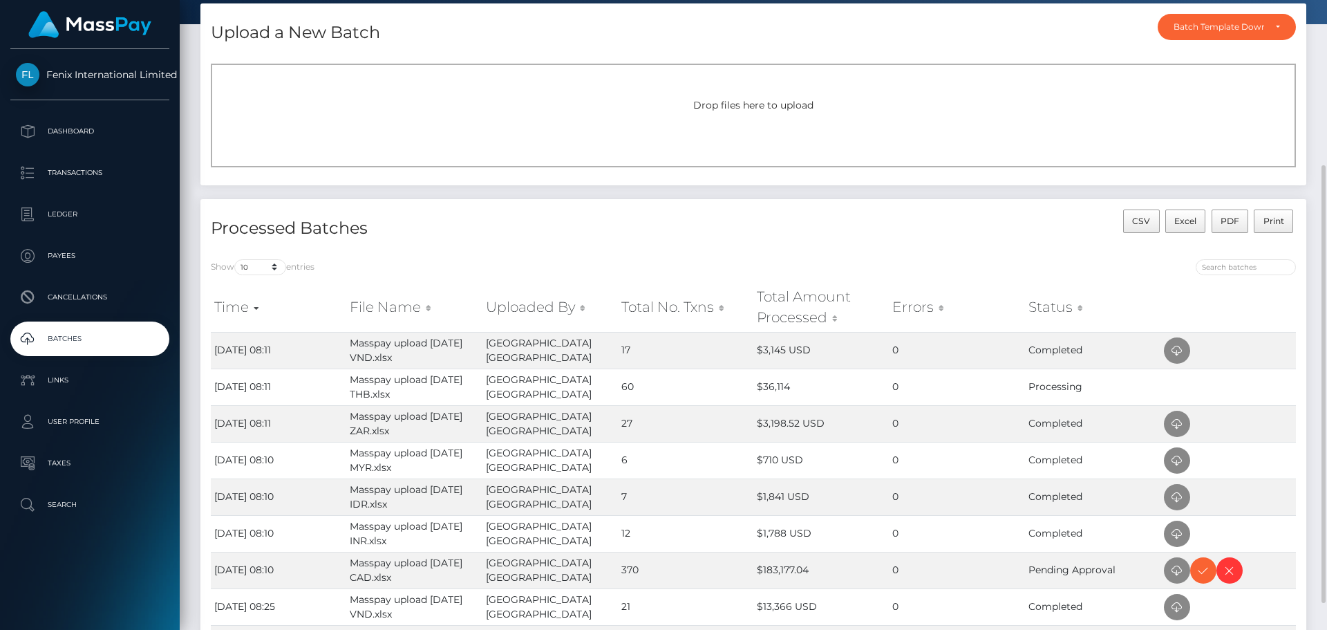
scroll to position [138, 0]
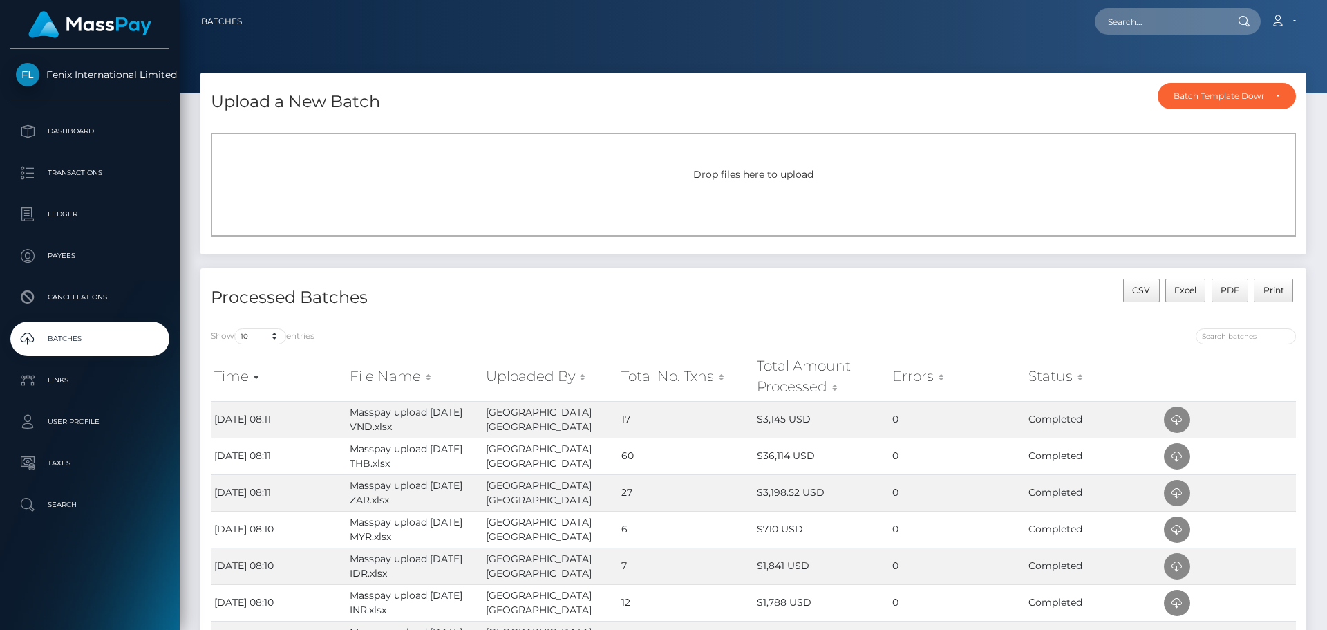
scroll to position [138, 0]
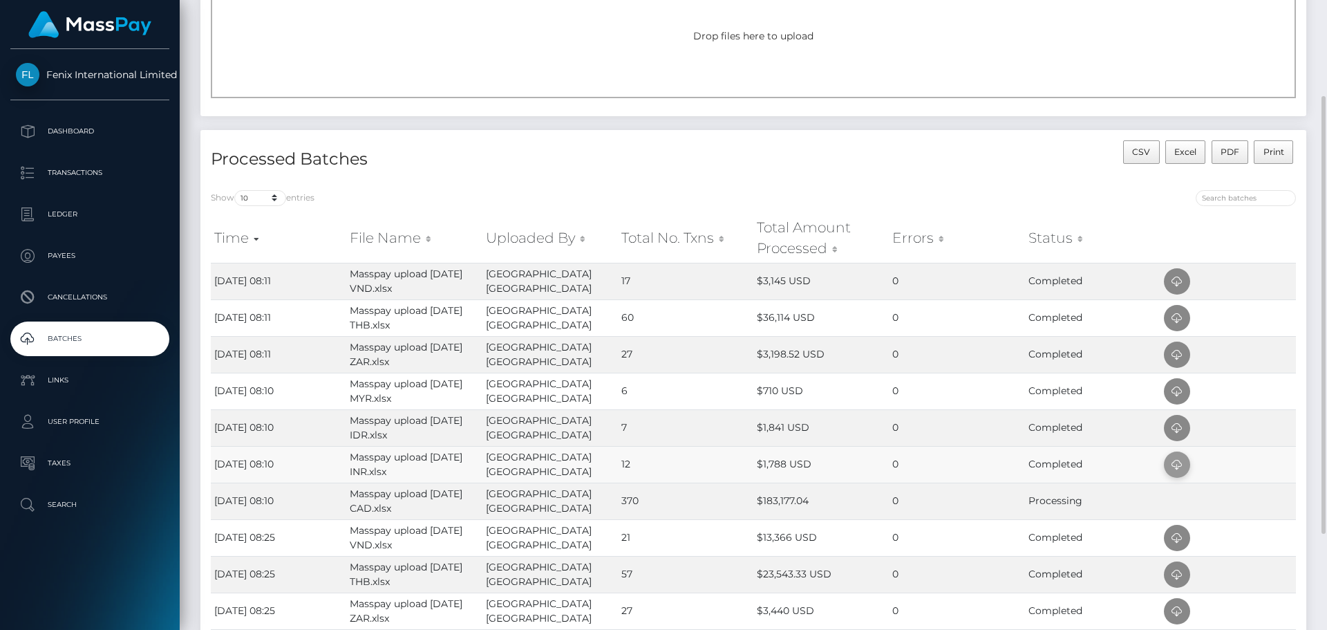
click at [1174, 464] on icon at bounding box center [1177, 464] width 17 height 17
click at [1178, 430] on icon at bounding box center [1177, 428] width 17 height 17
click at [1179, 391] on icon at bounding box center [1177, 391] width 17 height 17
click at [1178, 350] on icon at bounding box center [1177, 354] width 17 height 17
click at [1178, 313] on icon at bounding box center [1177, 318] width 17 height 17
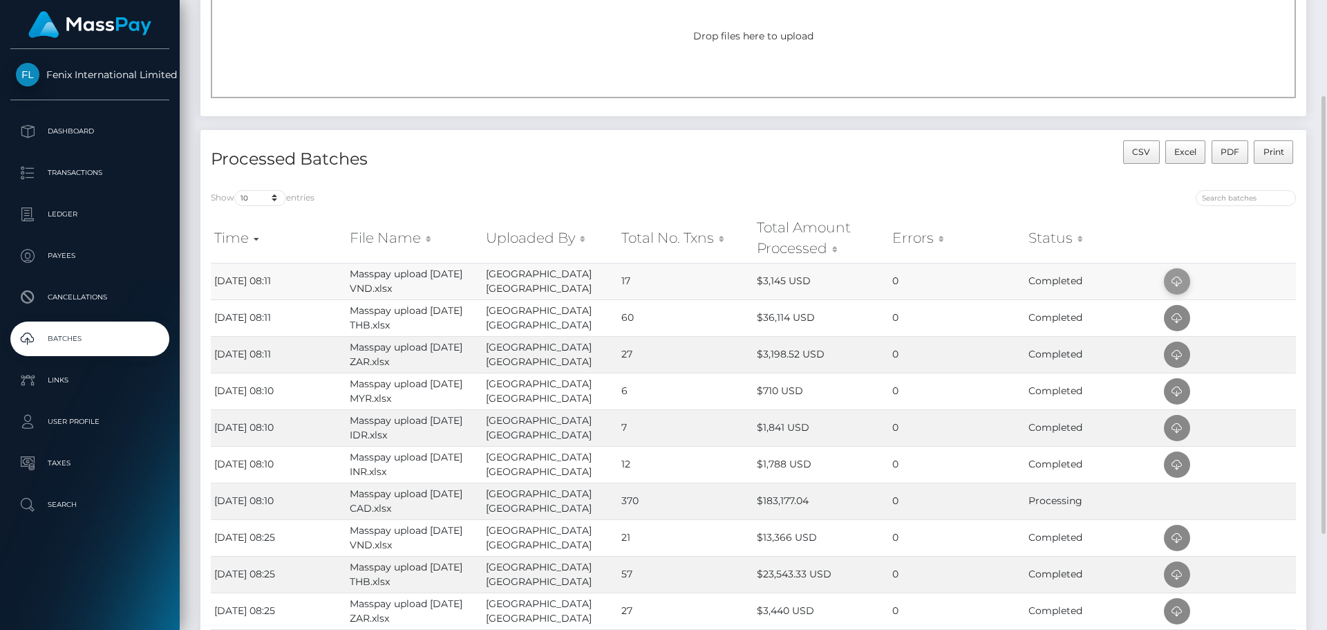
click at [1180, 274] on icon at bounding box center [1177, 281] width 17 height 17
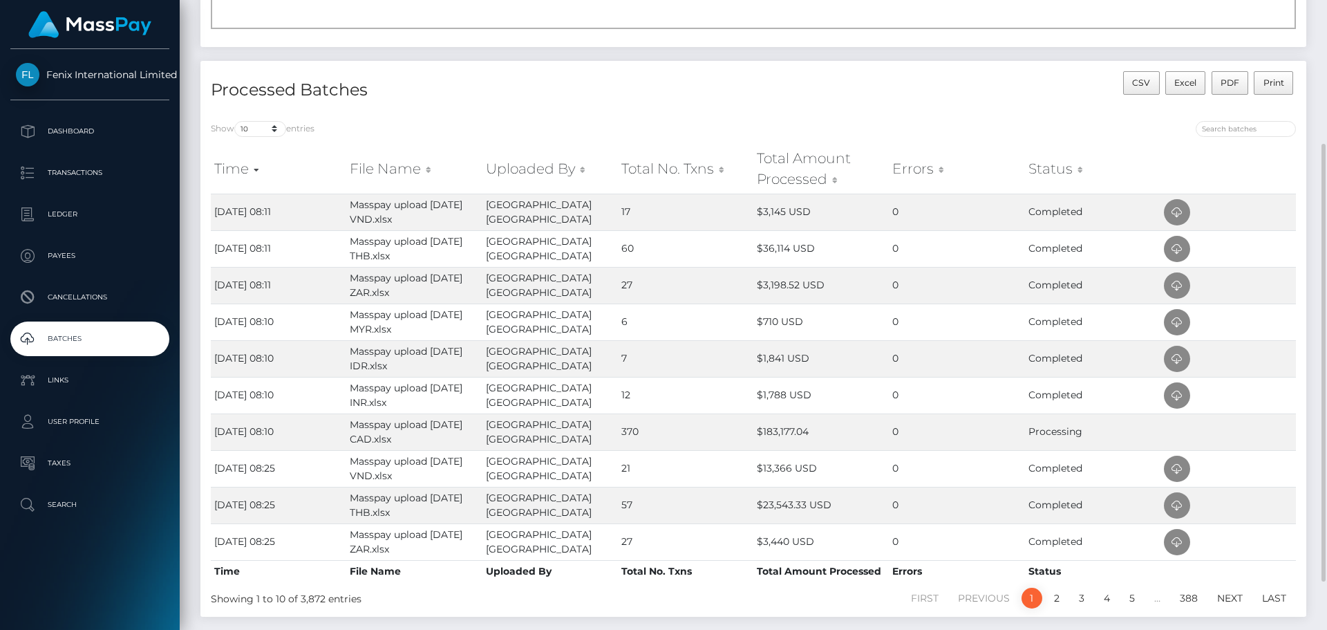
scroll to position [276, 0]
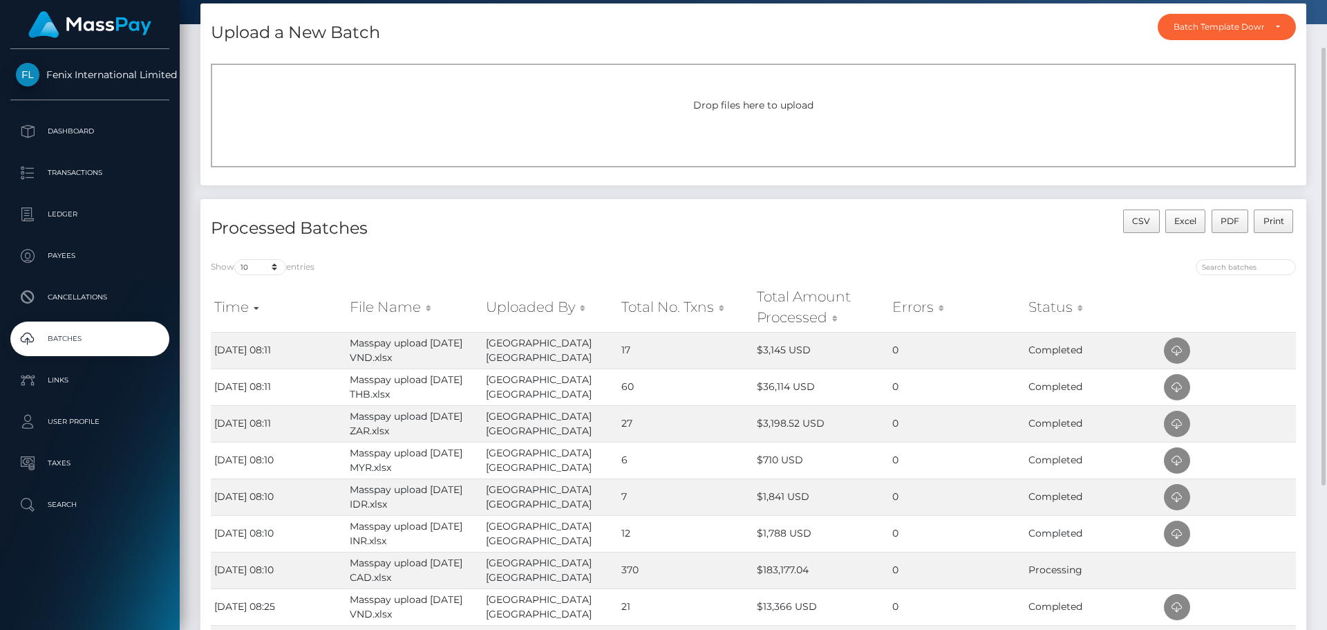
scroll to position [138, 0]
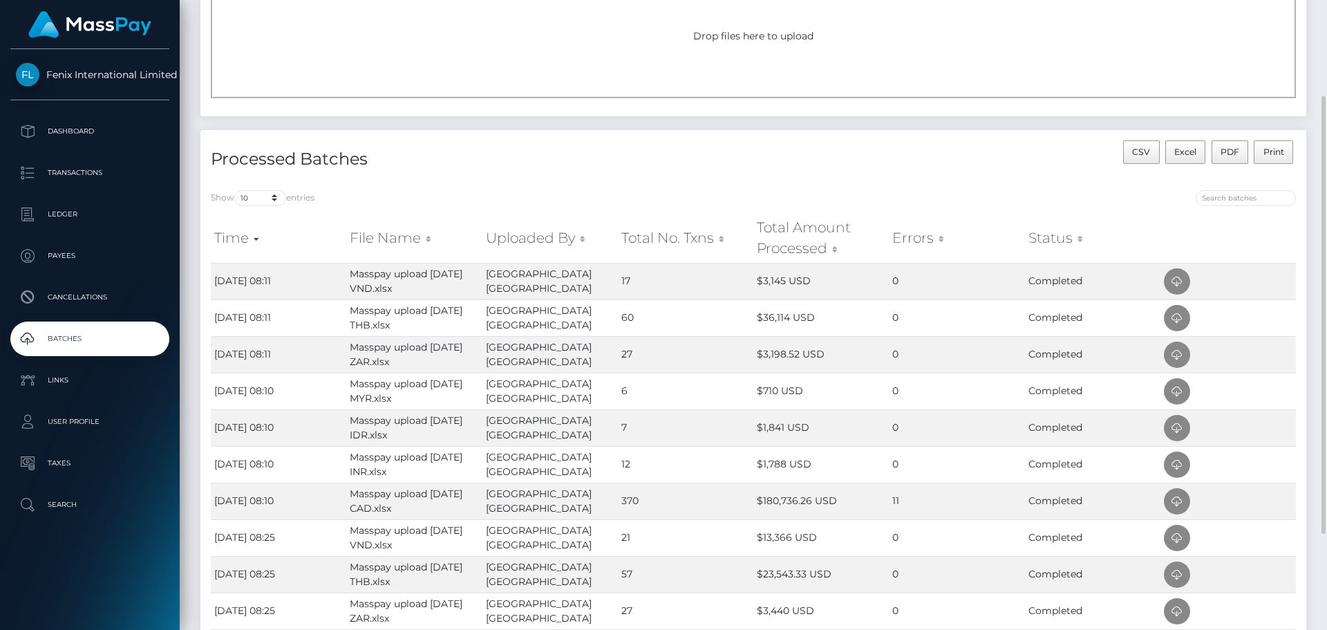
scroll to position [207, 0]
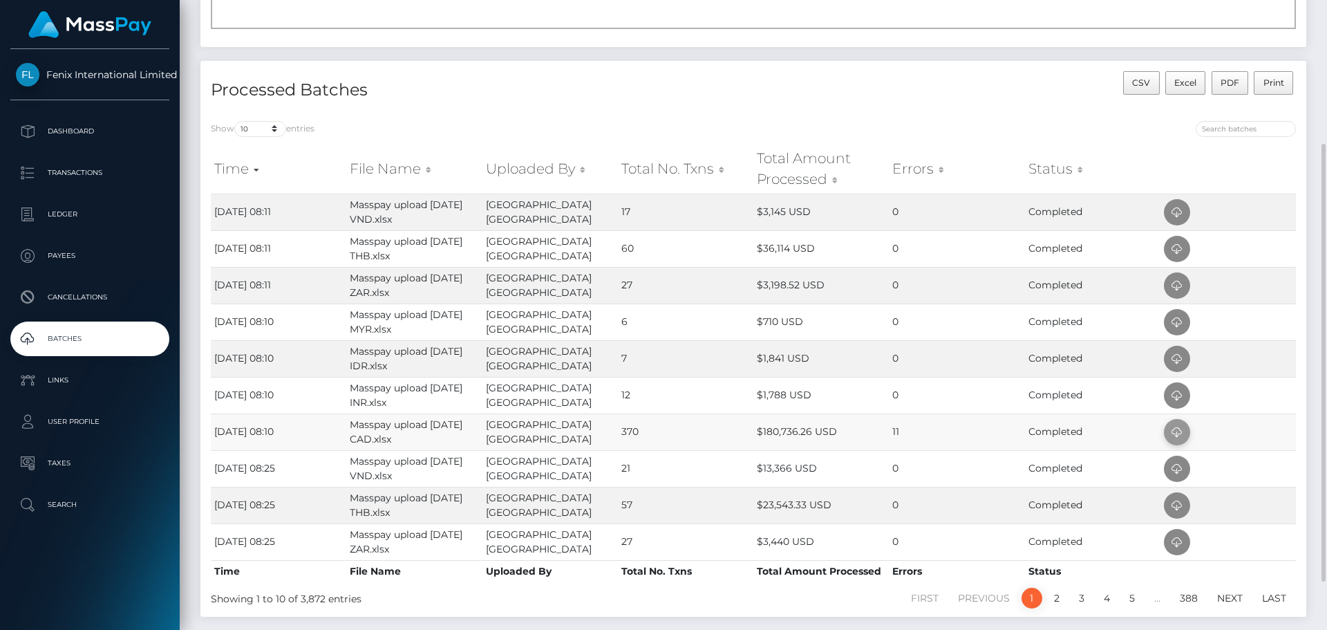
click at [1172, 428] on icon at bounding box center [1177, 432] width 17 height 17
